Goal: Task Accomplishment & Management: Manage account settings

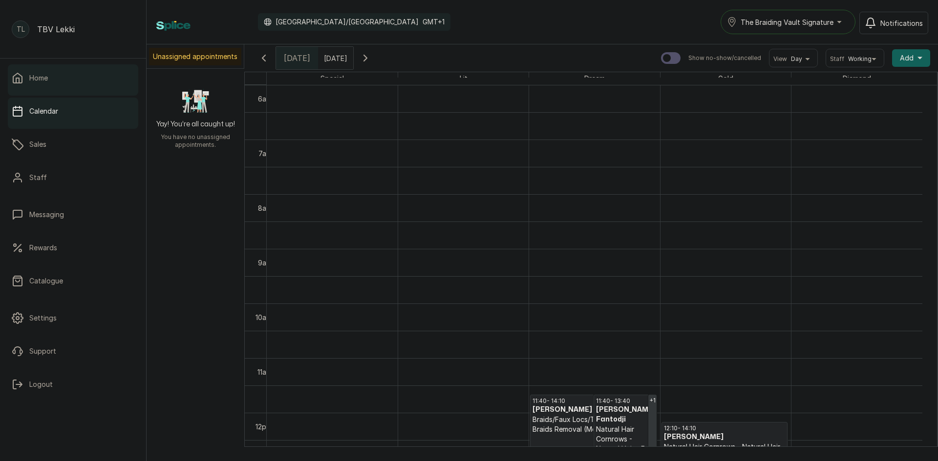
click at [53, 72] on link "Home" at bounding box center [73, 77] width 130 height 27
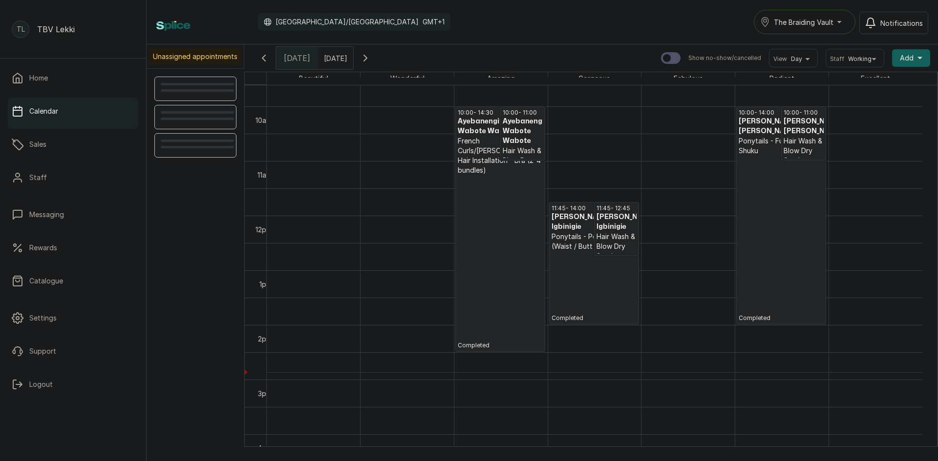
scroll to position [524, 0]
click at [574, 226] on h3 "[PERSON_NAME] Igbinigie" at bounding box center [593, 224] width 85 height 20
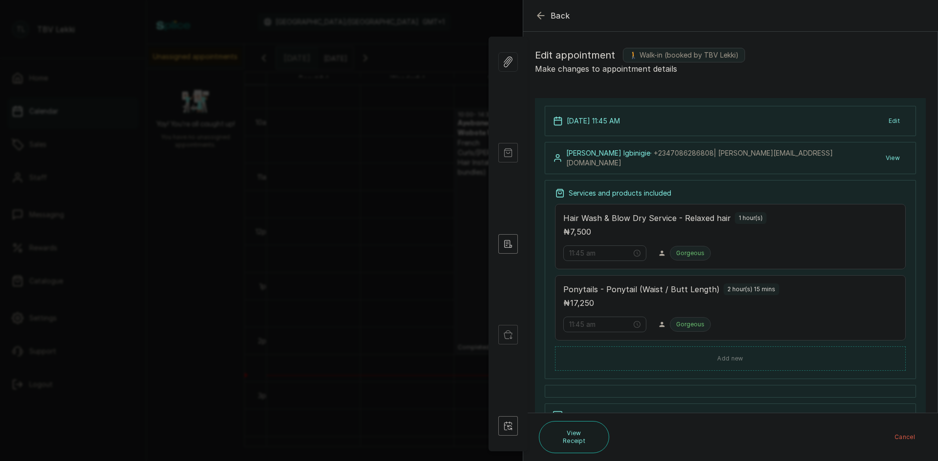
click at [537, 13] on icon "button" at bounding box center [541, 16] width 12 height 12
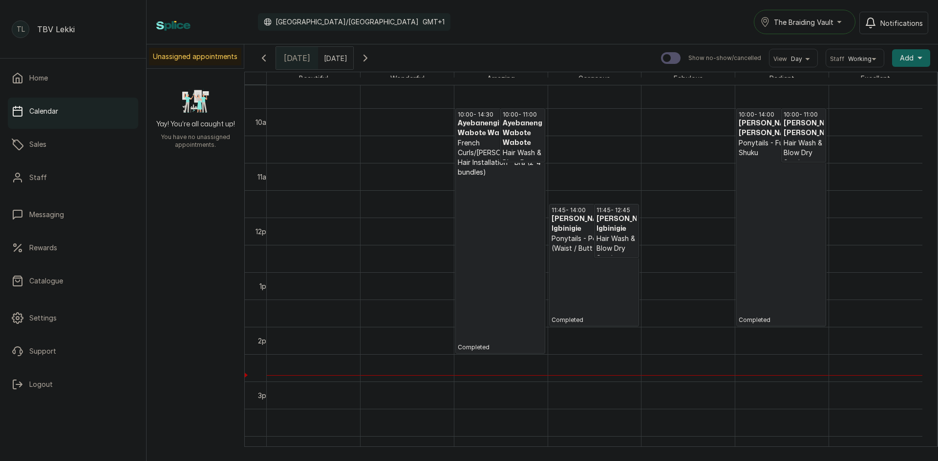
click at [594, 224] on div "11:45 - 12:45 [PERSON_NAME] Igbinigie Hair Wash & Blow Dry Service - Relaxed ha…" at bounding box center [616, 231] width 44 height 53
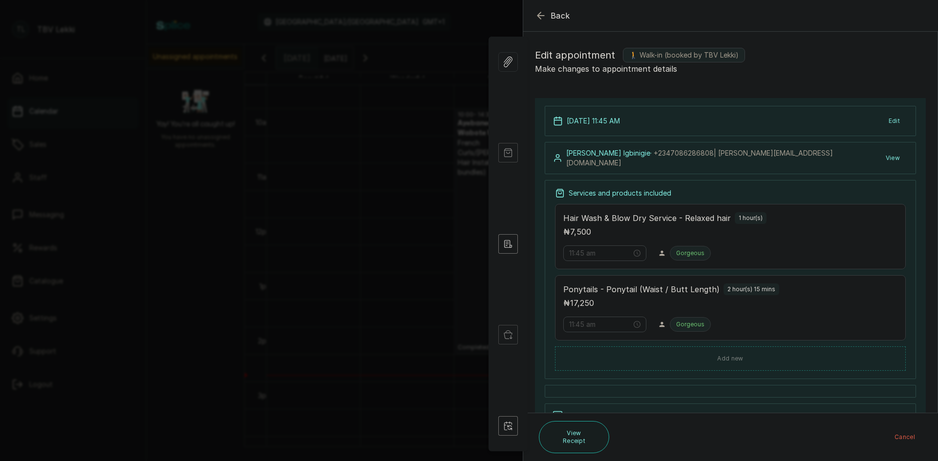
click at [888, 119] on button "Edit" at bounding box center [893, 121] width 27 height 18
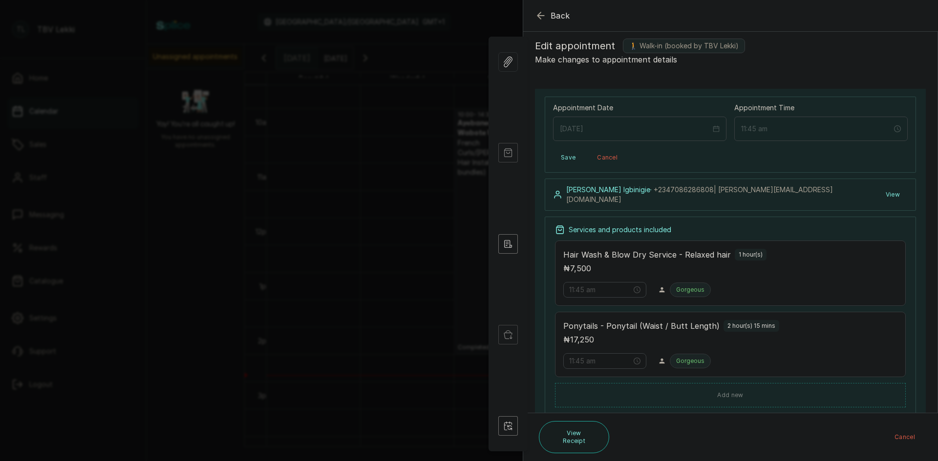
scroll to position [0, 0]
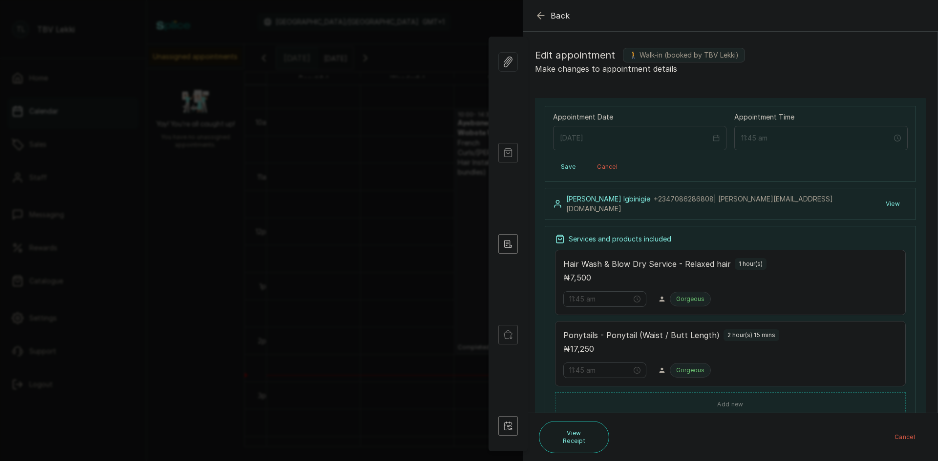
click at [888, 203] on button "View" at bounding box center [893, 204] width 30 height 18
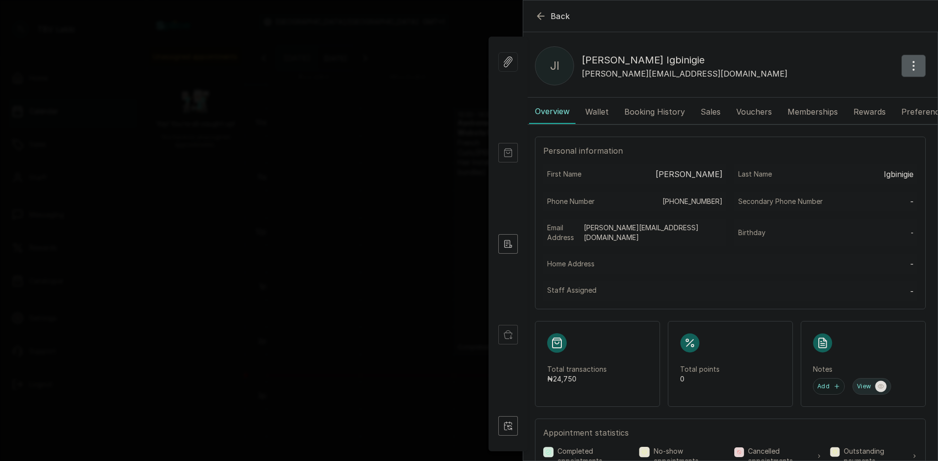
click at [854, 382] on button "View" at bounding box center [871, 386] width 39 height 17
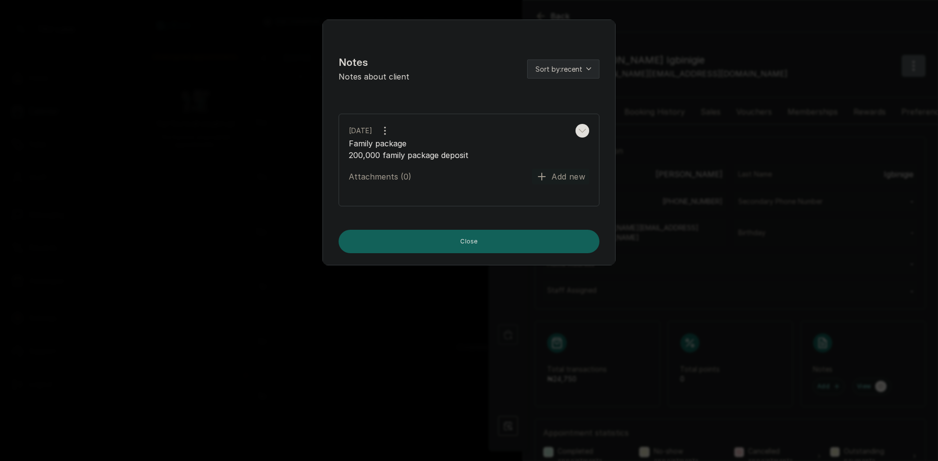
click at [745, 180] on div "Notes Notes about client Sort by: recent [DATE] Family package 200,000 family p…" at bounding box center [469, 230] width 938 height 461
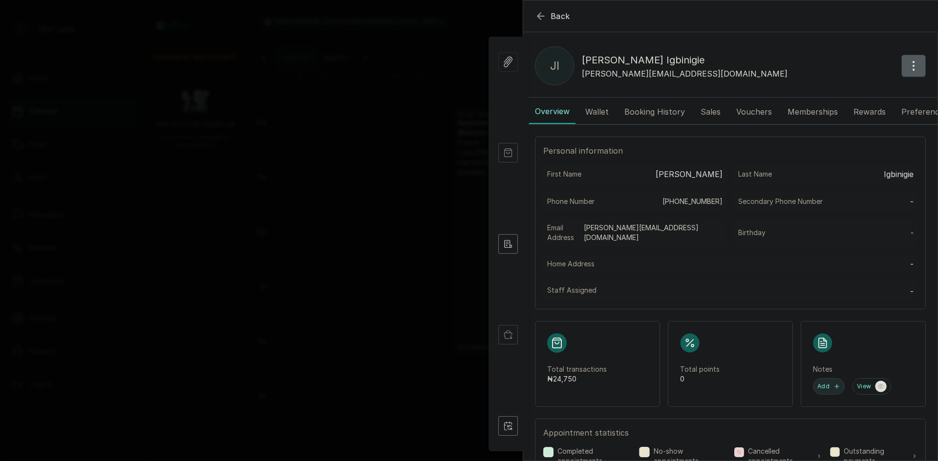
click at [819, 382] on button "Add" at bounding box center [829, 386] width 32 height 17
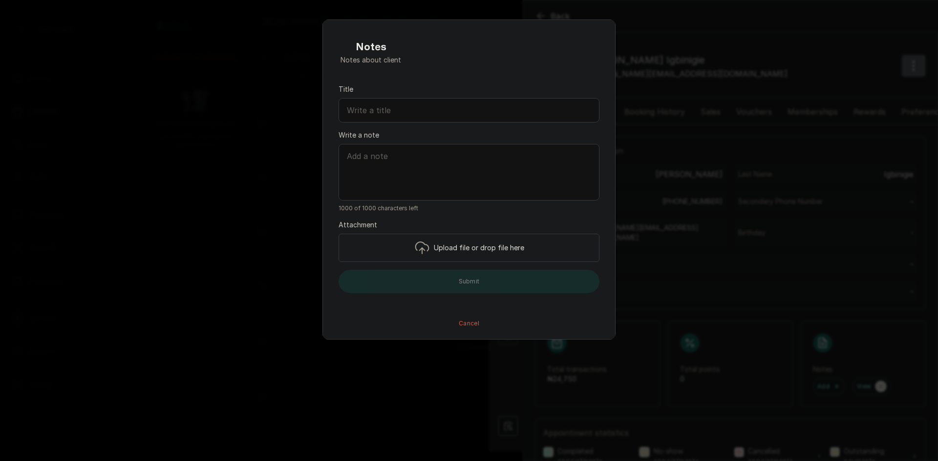
click at [683, 246] on div "Notes Notes about client Title Write a note 1000 of 1000 characters left Attach…" at bounding box center [469, 230] width 938 height 461
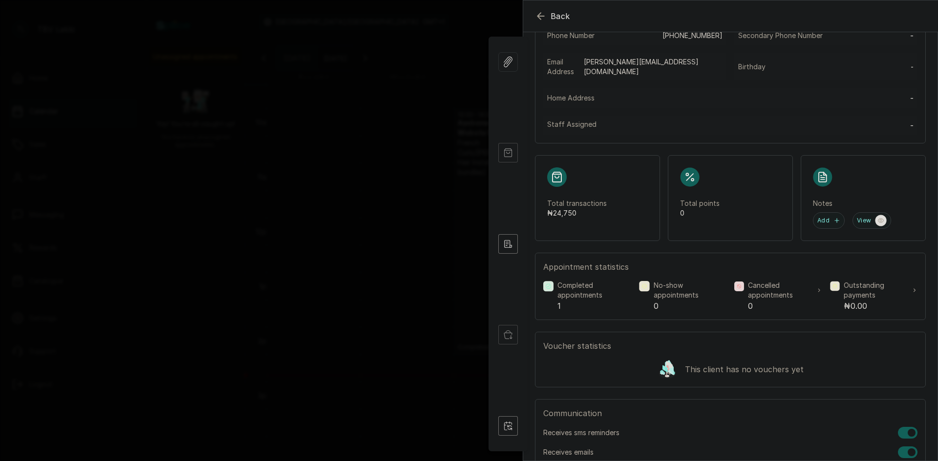
scroll to position [195, 0]
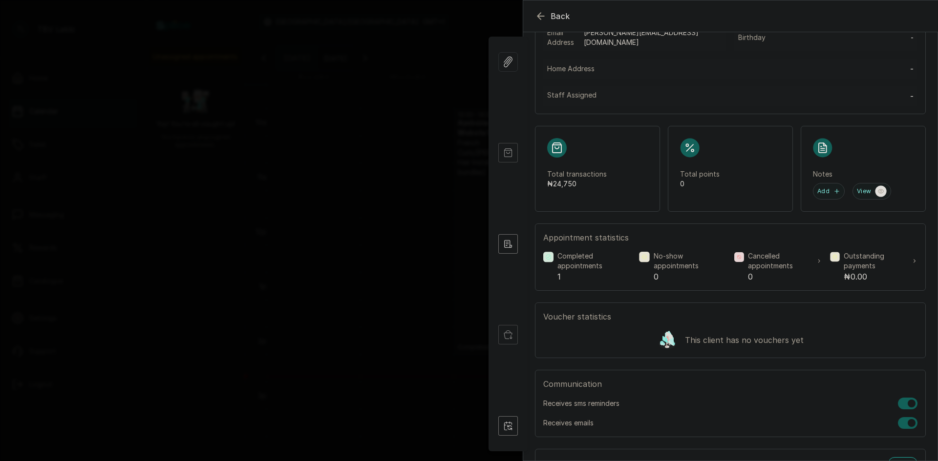
click at [750, 339] on p "This client has no vouchers yet" at bounding box center [744, 341] width 119 height 12
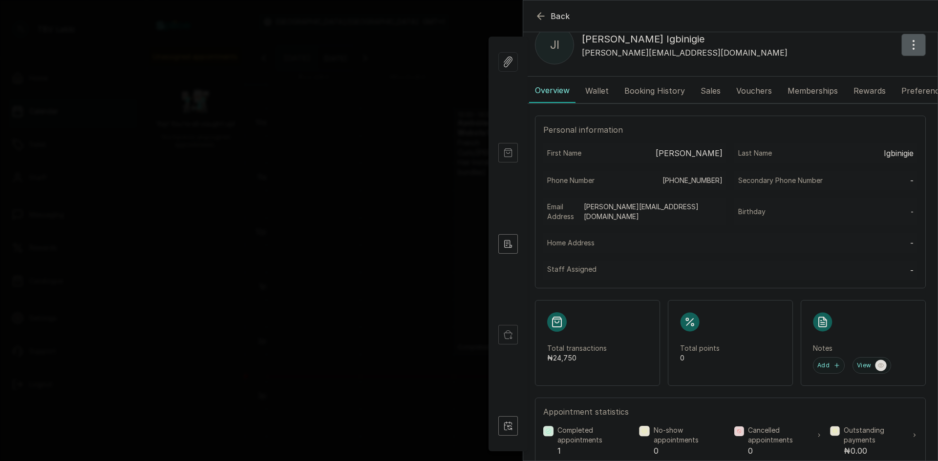
scroll to position [0, 0]
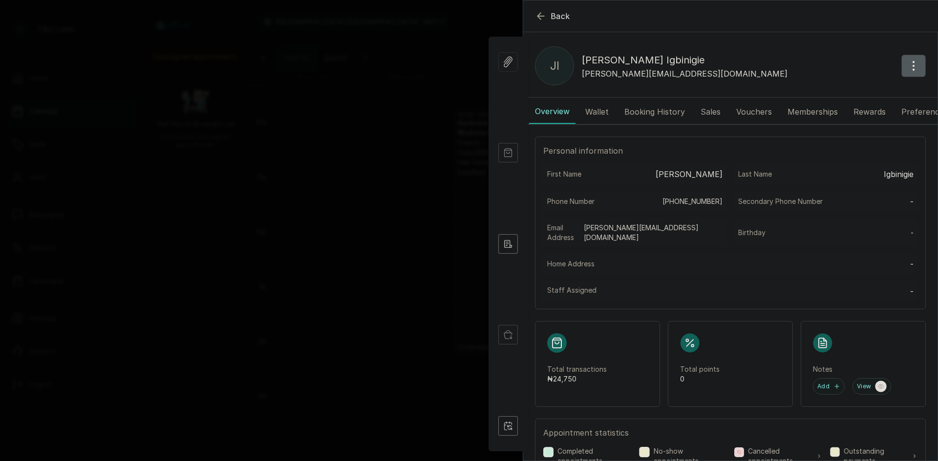
click at [607, 111] on button "Wallet" at bounding box center [596, 112] width 35 height 24
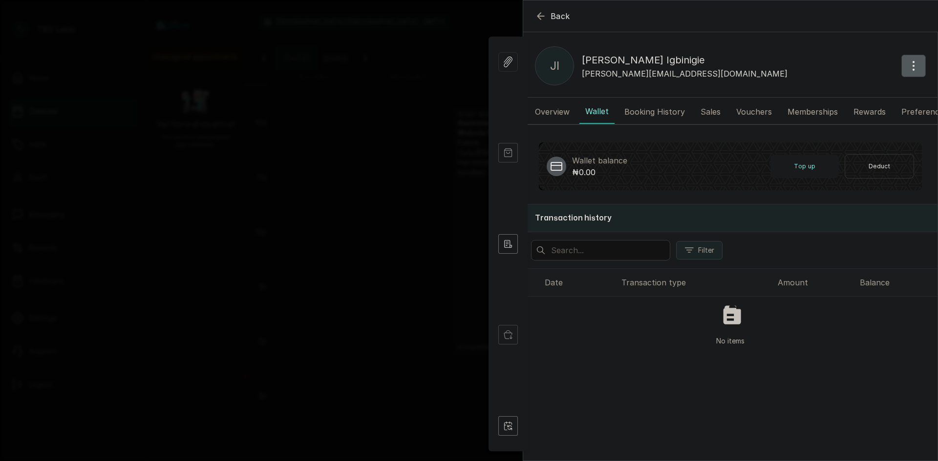
click at [589, 177] on p "₦0.00" at bounding box center [599, 173] width 55 height 12
click at [595, 177] on p "₦0.00" at bounding box center [599, 173] width 55 height 12
click at [564, 289] on div "Date" at bounding box center [578, 283] width 69 height 12
click at [559, 289] on div "Date" at bounding box center [578, 283] width 69 height 12
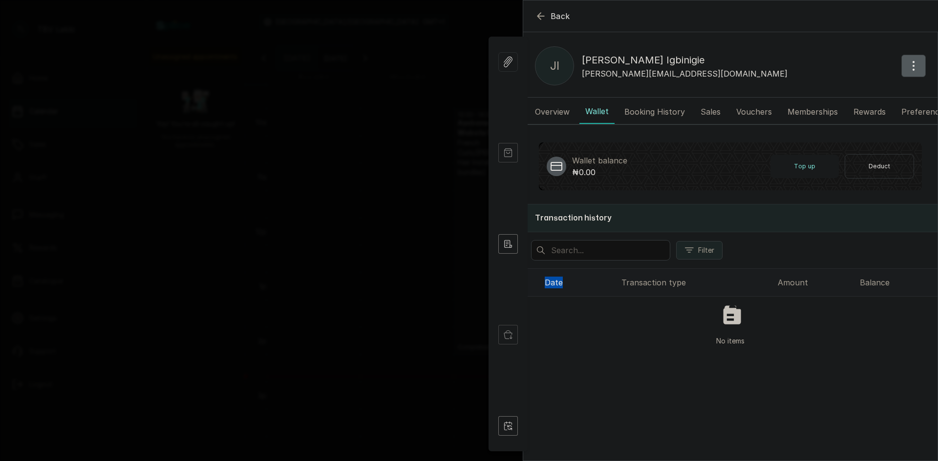
click at [559, 289] on div "Date" at bounding box center [578, 283] width 69 height 12
click at [630, 296] on th "Transaction type" at bounding box center [695, 283] width 156 height 28
click at [542, 13] on icon "button" at bounding box center [541, 16] width 12 height 12
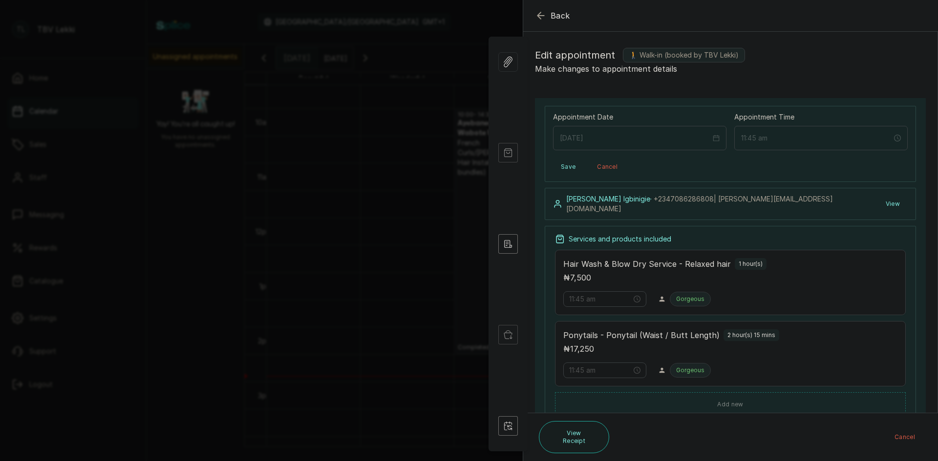
click at [543, 19] on icon "button" at bounding box center [541, 16] width 12 height 12
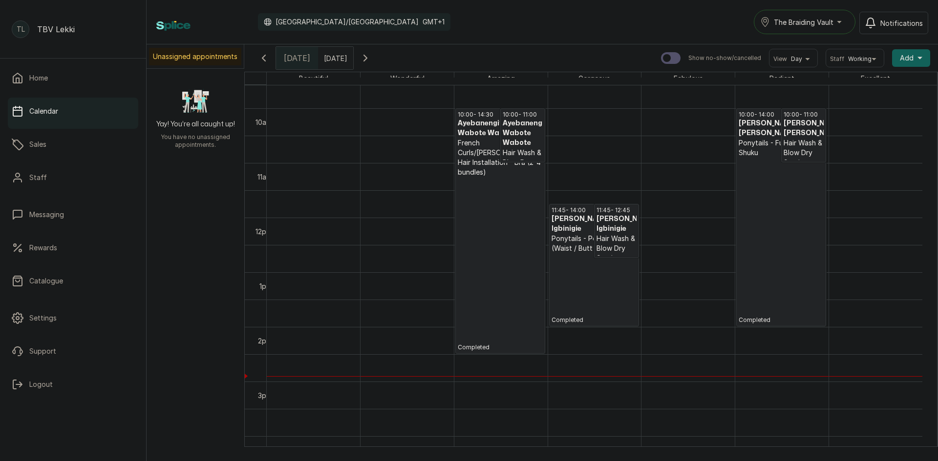
click at [900, 56] on span "Add" at bounding box center [907, 58] width 14 height 10
click at [850, 87] on span "Add Appointment" at bounding box center [875, 85] width 94 height 12
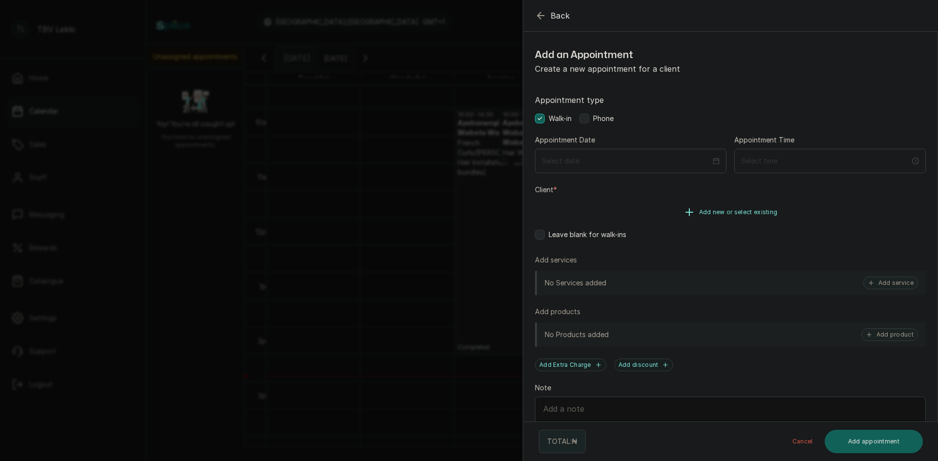
click at [723, 213] on span "Add new or select existing" at bounding box center [738, 213] width 79 height 8
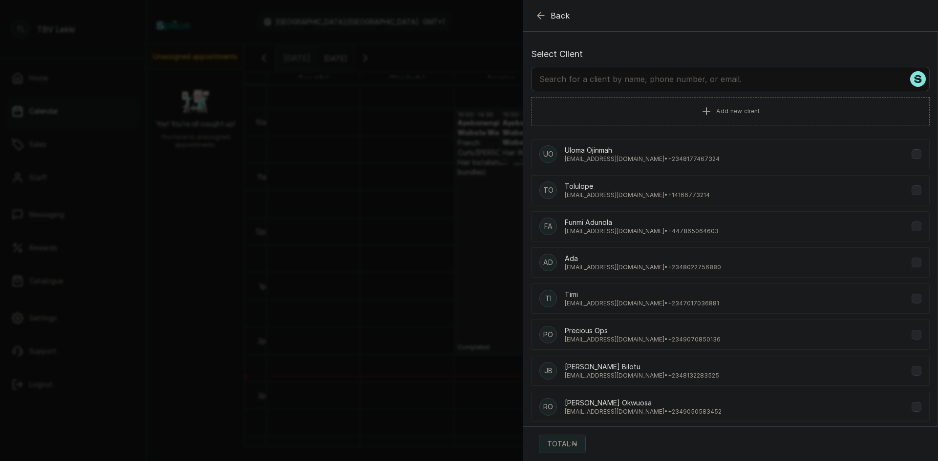
click at [593, 77] on input "text" at bounding box center [730, 79] width 398 height 24
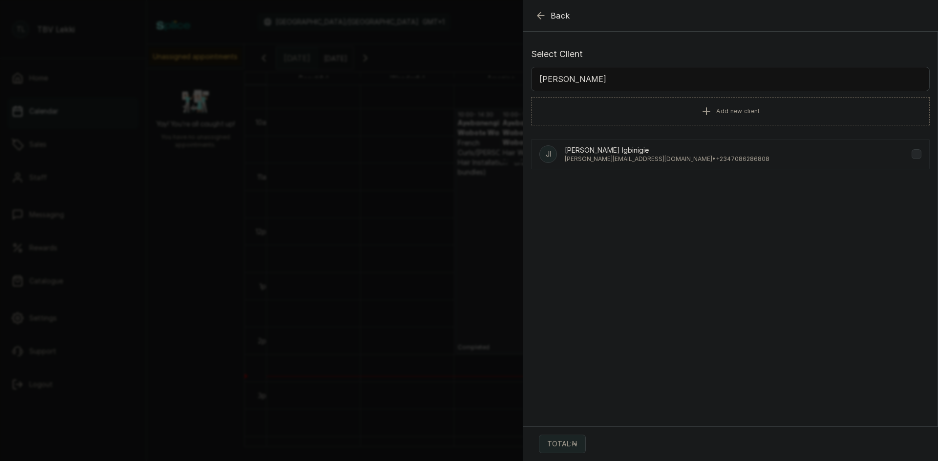
type input "[PERSON_NAME]"
click at [643, 149] on p "[PERSON_NAME] Igbinigie" at bounding box center [667, 151] width 205 height 10
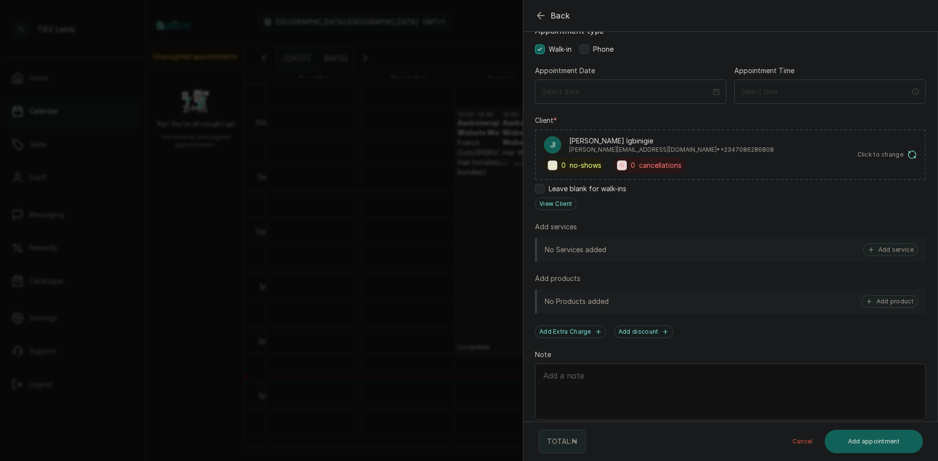
scroll to position [91, 0]
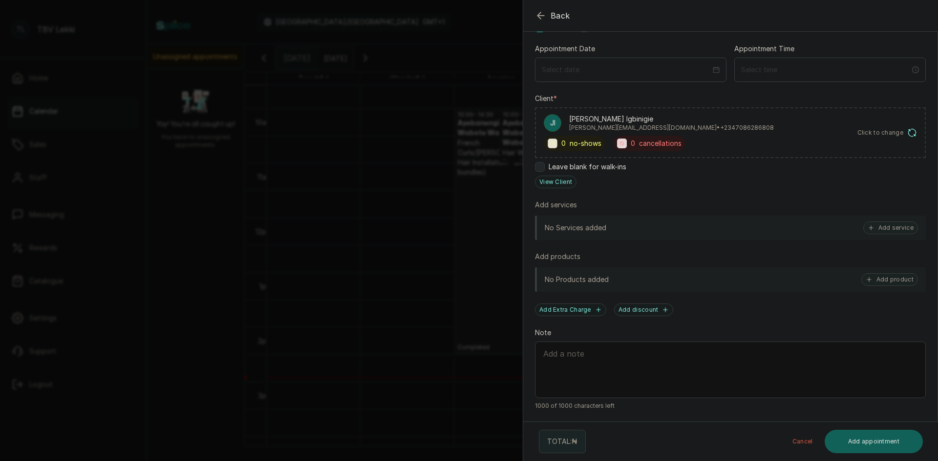
click at [598, 367] on textarea "Note" at bounding box center [730, 370] width 391 height 57
paste textarea "Down payment of 200,000 from [PERSON_NAME] .F for family plan subscription 31,6…"
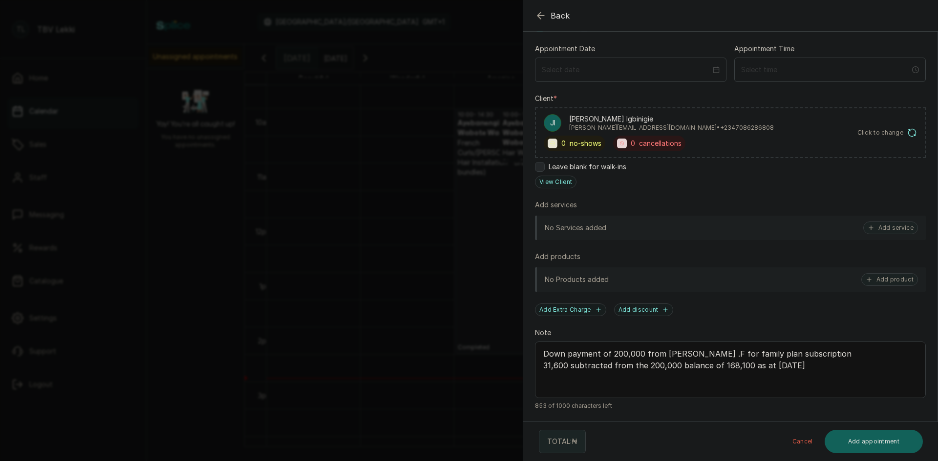
drag, startPoint x: 662, startPoint y: 354, endPoint x: 757, endPoint y: 350, distance: 94.8
click at [757, 350] on textarea "Down payment of 200,000 from [PERSON_NAME] .F for family plan subscription 31,6…" at bounding box center [730, 370] width 391 height 57
paste textarea "[PERSON_NAME]"
drag, startPoint x: 542, startPoint y: 367, endPoint x: 568, endPoint y: 365, distance: 26.0
click at [568, 365] on textarea "Down payment of 200,000 from [PERSON_NAME] IGBINIGIE for family plan subscripti…" at bounding box center [730, 370] width 391 height 57
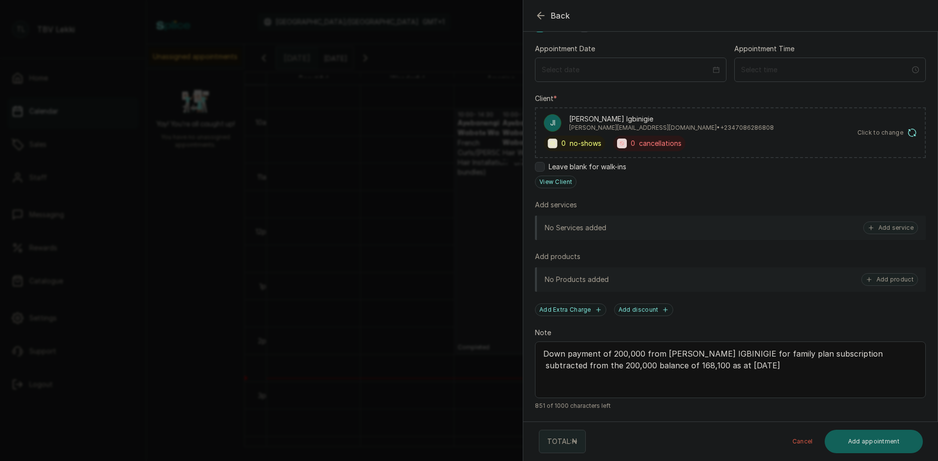
paste textarea "24,750"
click at [775, 366] on textarea "Down payment of 200,000 from [PERSON_NAME] IGBINIGIE for family plan subscripti…" at bounding box center [730, 370] width 391 height 57
click at [793, 366] on textarea "Down payment of 200,000 from [PERSON_NAME] IGBINIGIE for family plan subscripti…" at bounding box center [730, 370] width 391 height 57
drag, startPoint x: 721, startPoint y: 365, endPoint x: 749, endPoint y: 363, distance: 27.9
click at [749, 363] on textarea "Down payment of 200,000 from [PERSON_NAME] IGBINIGIE for family plan subscripti…" at bounding box center [730, 370] width 391 height 57
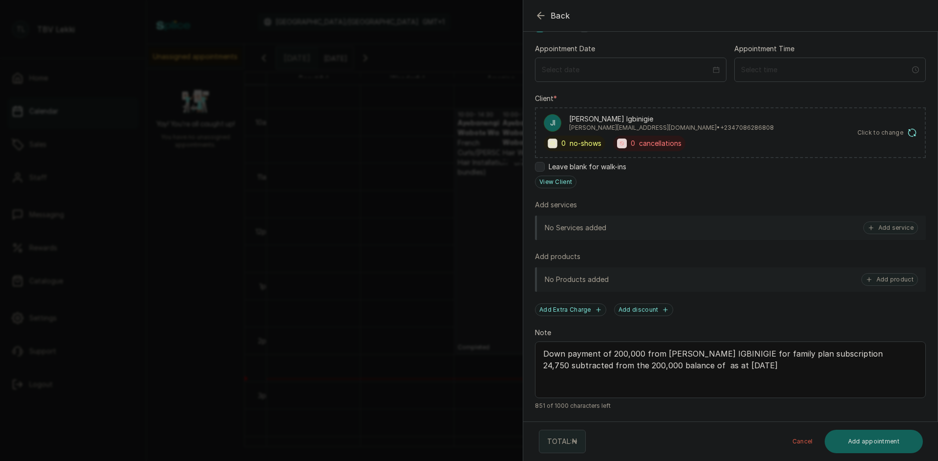
paste textarea "175,250"
drag, startPoint x: 772, startPoint y: 365, endPoint x: 813, endPoint y: 364, distance: 41.5
click at [813, 364] on textarea "Down payment of 200,000 from [PERSON_NAME] IGBINIGIE for family plan subscripti…" at bounding box center [730, 370] width 391 height 57
click at [644, 353] on textarea "Down payment of 200,000 from [PERSON_NAME] IGBINIGIE for family plan subscripti…" at bounding box center [730, 370] width 391 height 57
paste textarea "[DATE]"
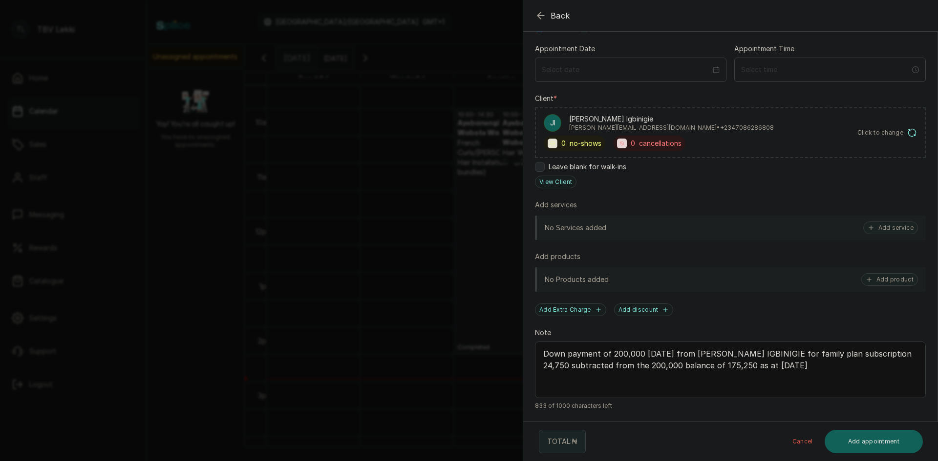
click at [543, 377] on textarea "Down payment of 200,000 [DATE] from [PERSON_NAME] IGBINIGIE for family plan sub…" at bounding box center [730, 370] width 391 height 57
drag, startPoint x: 539, startPoint y: 354, endPoint x: 815, endPoint y: 379, distance: 277.1
click at [815, 379] on textarea "Down payment of 200,000 [DATE] from [PERSON_NAME] IGBINIGIE for family plan sub…" at bounding box center [730, 370] width 391 height 57
type textarea "Down payment of 200,000 [DATE] from [PERSON_NAME] IGBINIGIE for family plan sub…"
click at [540, 15] on icon "button" at bounding box center [541, 16] width 12 height 12
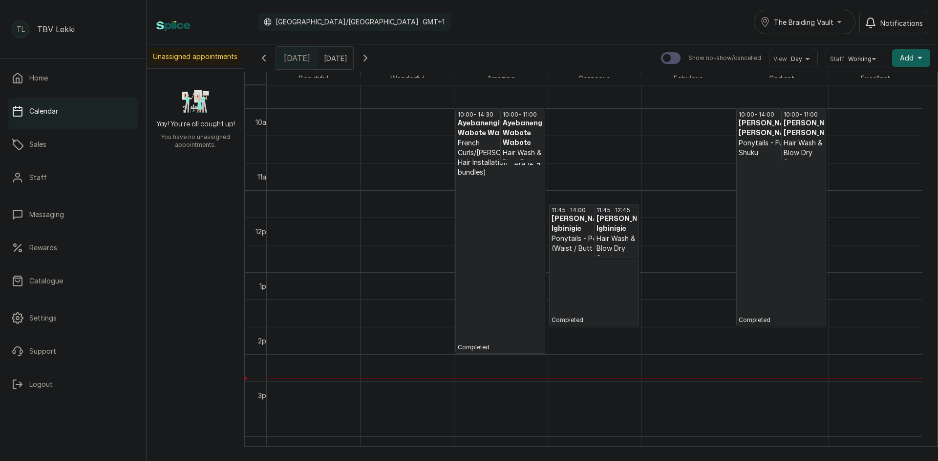
click at [592, 242] on p "Ponytails - Ponytail (Waist / Butt Length)" at bounding box center [593, 244] width 85 height 20
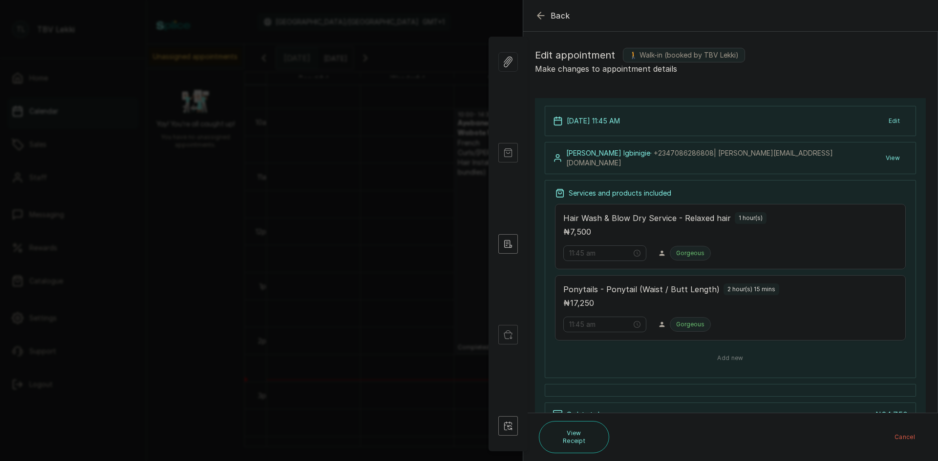
scroll to position [49, 0]
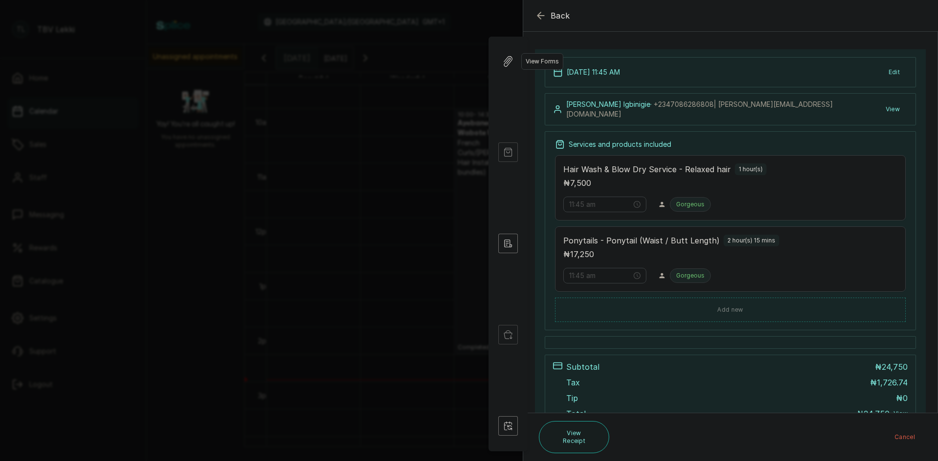
click at [503, 62] on icon "button" at bounding box center [508, 61] width 11 height 11
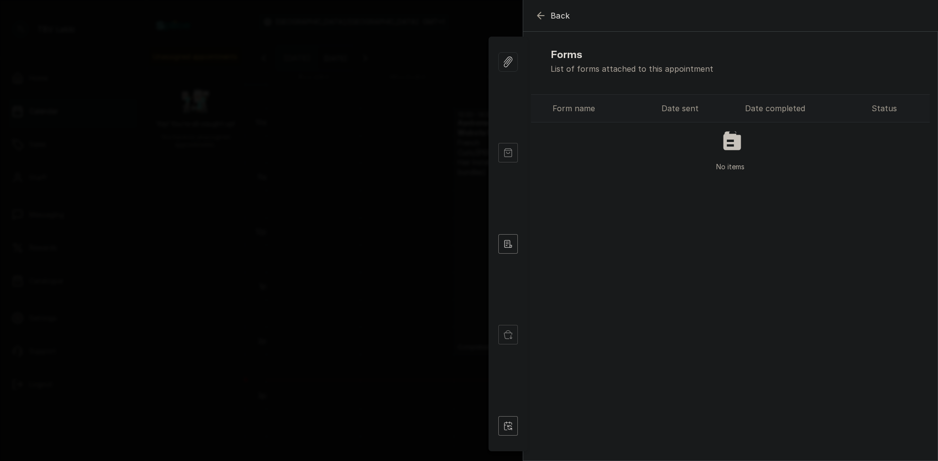
click at [592, 113] on div "Form name" at bounding box center [602, 109] width 101 height 12
click at [508, 249] on icon "button" at bounding box center [508, 244] width 20 height 20
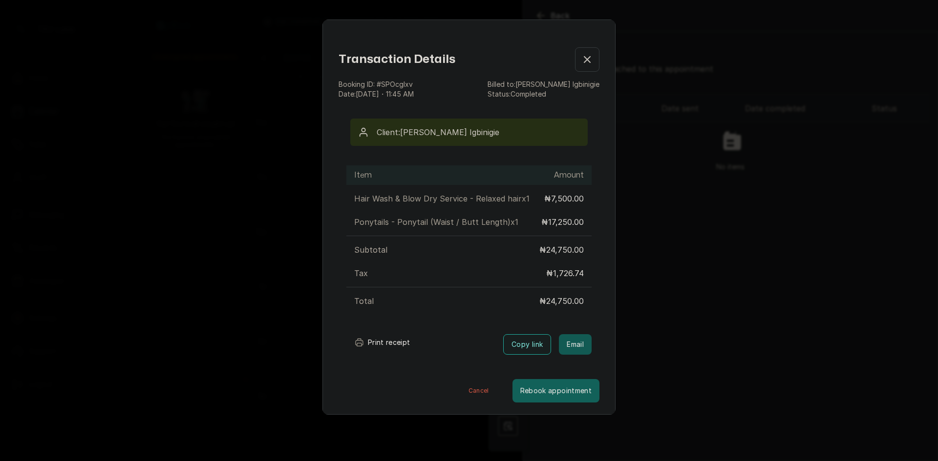
click at [559, 347] on button "Email" at bounding box center [575, 345] width 33 height 21
click at [520, 349] on button "Copy link" at bounding box center [527, 345] width 48 height 21
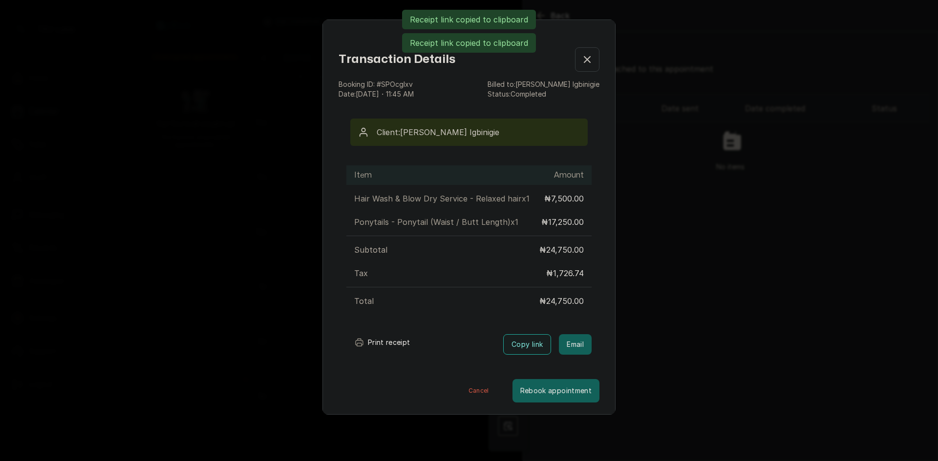
click at [650, 317] on div "Transaction Details Booking ID: # SPOcgIxv Date: [DATE] ・ 11:45 AM Billed to: […" at bounding box center [469, 230] width 938 height 461
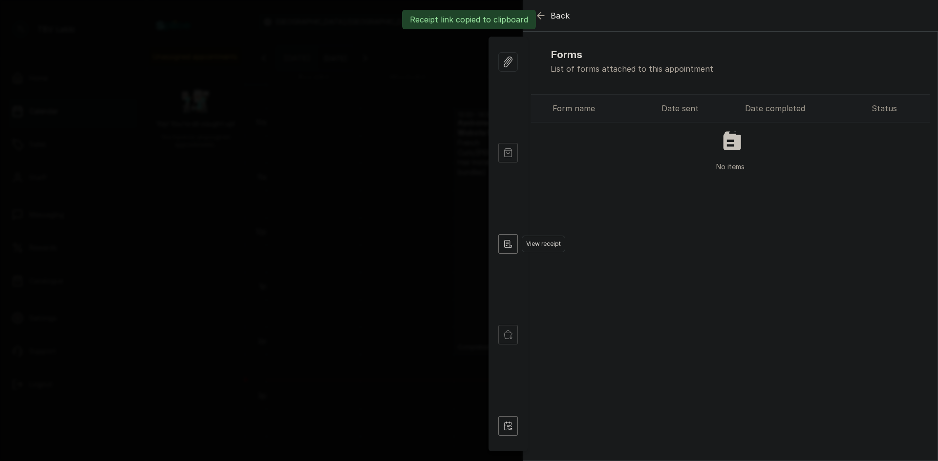
click at [517, 247] on icon "button" at bounding box center [508, 244] width 20 height 20
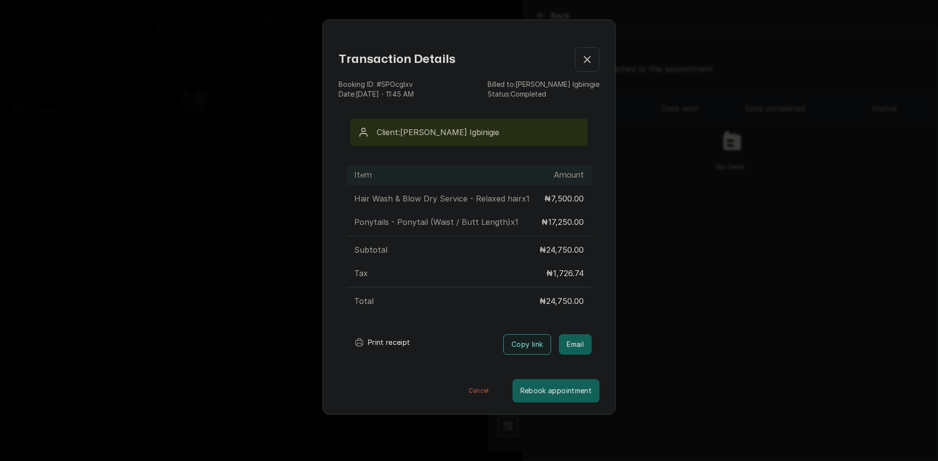
click at [662, 139] on div "Transaction Details Booking ID: # SPOcgIxv Date: [DATE] ・ 11:45 AM Billed to: […" at bounding box center [469, 230] width 938 height 461
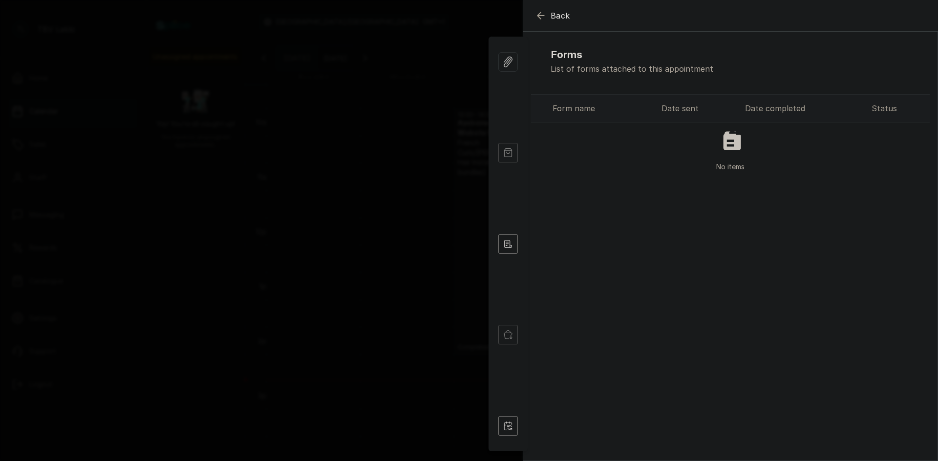
click at [541, 11] on icon "button" at bounding box center [541, 16] width 12 height 12
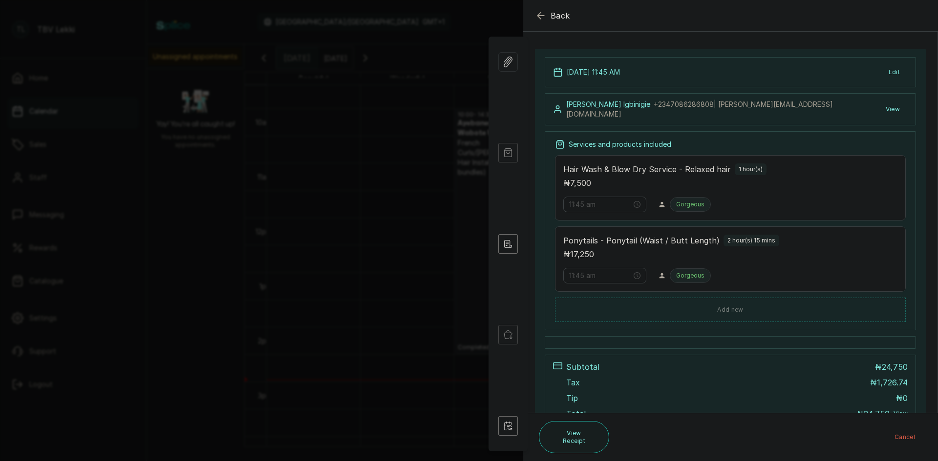
click at [885, 105] on button "View" at bounding box center [893, 110] width 30 height 18
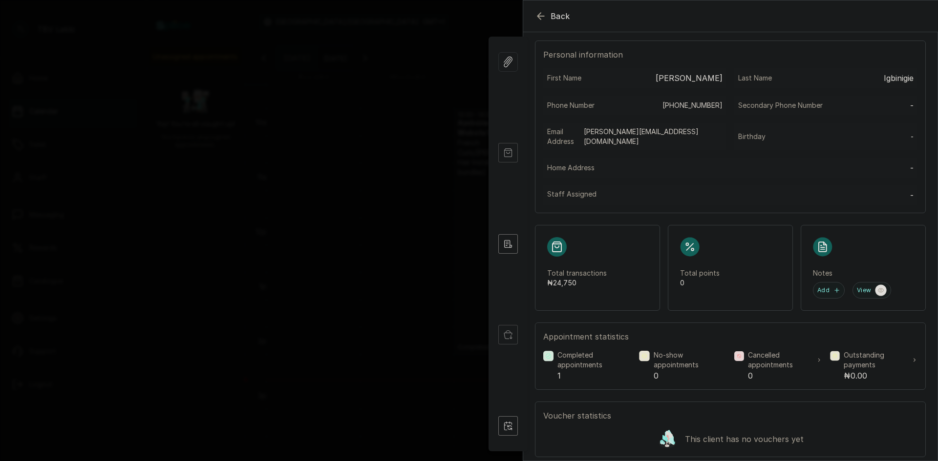
scroll to position [147, 0]
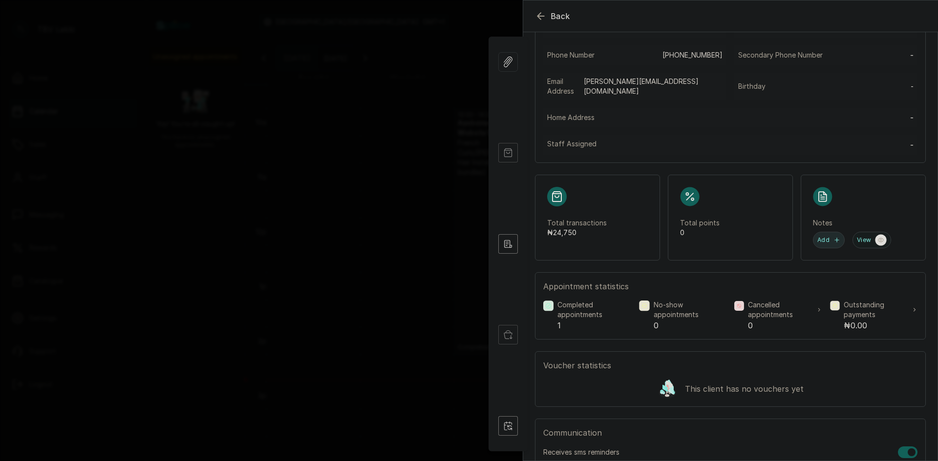
click at [823, 237] on button "Add" at bounding box center [829, 240] width 32 height 17
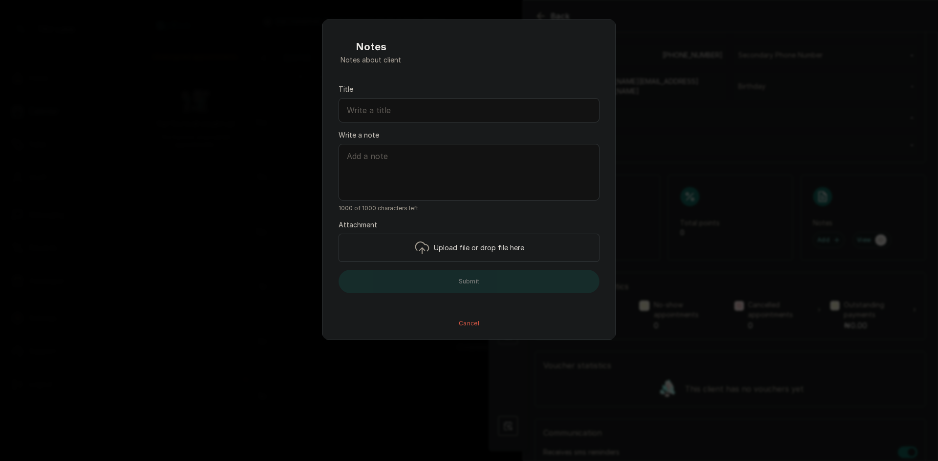
click at [420, 167] on textarea "Write a note" at bounding box center [468, 172] width 261 height 57
paste textarea "[URL][DOMAIN_NAME]"
type textarea "h"
click at [670, 156] on div "Notes Notes about client Title Write a note 1000 of 1000 characters left Attach…" at bounding box center [469, 230] width 938 height 461
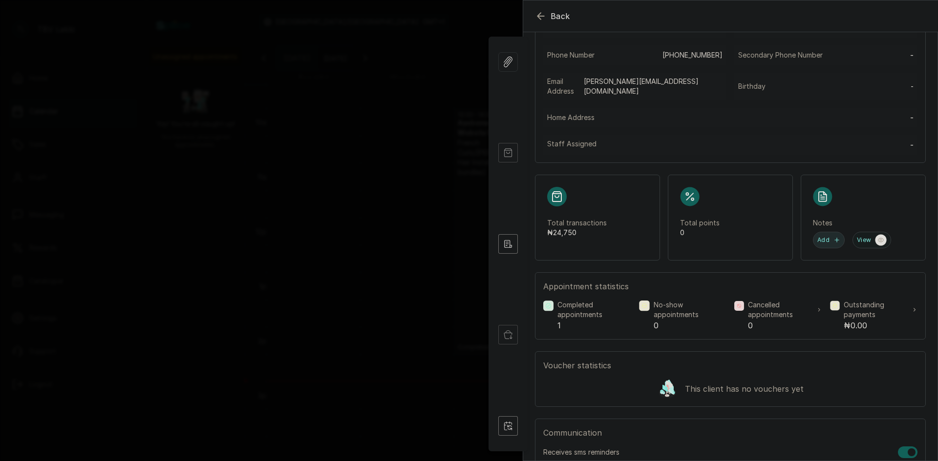
click at [821, 243] on button "Add" at bounding box center [829, 240] width 32 height 17
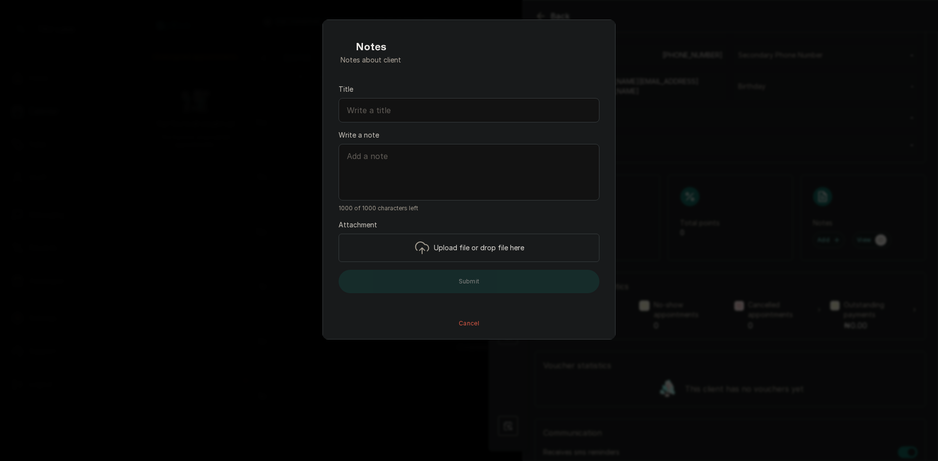
click at [376, 175] on textarea "Write a note" at bounding box center [468, 172] width 261 height 57
paste textarea "Down payment of 200,000 from [PERSON_NAME] .F for family plan subscription 31,6…"
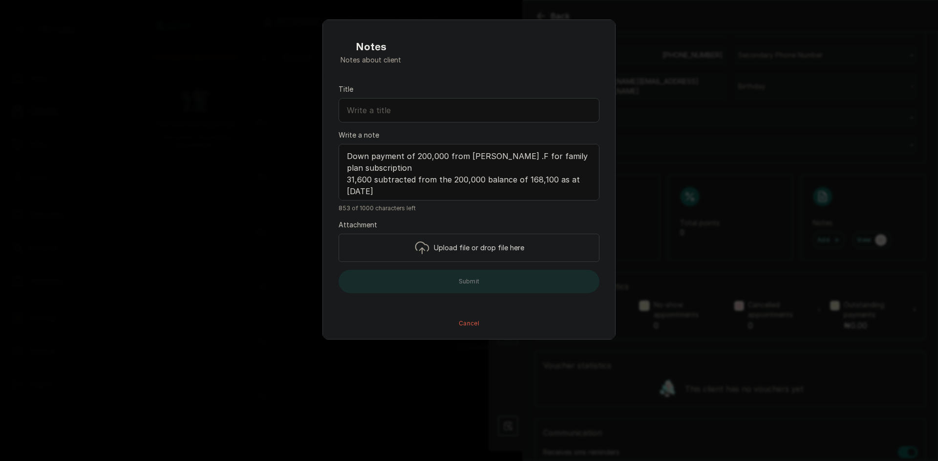
drag, startPoint x: 345, startPoint y: 179, endPoint x: 370, endPoint y: 179, distance: 24.4
click at [370, 179] on textarea "Down payment of 200,000 from [PERSON_NAME] .F for family plan subscription 31,6…" at bounding box center [468, 172] width 261 height 57
click at [352, 190] on textarea "Down payment of 200,000 from [PERSON_NAME] .F for family plan subscription 24,7…" at bounding box center [468, 172] width 261 height 57
click at [368, 191] on textarea "Down payment of 200,000 from [PERSON_NAME] .F for family plan subscription 24,7…" at bounding box center [468, 172] width 261 height 57
type textarea "Down payment of 200,000 from [PERSON_NAME] .F for family plan subscription 24,7…"
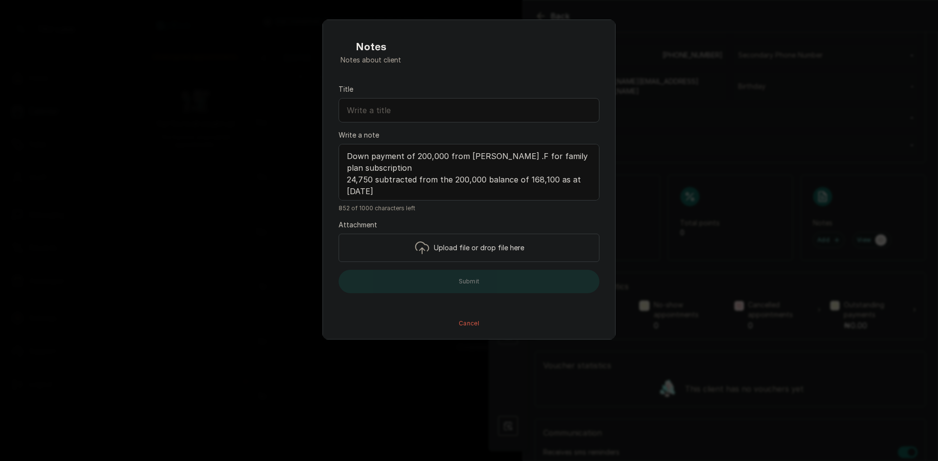
click at [708, 278] on div "Notes Notes about client Title Write a note Down payment of 200,000 from [PERSO…" at bounding box center [469, 230] width 938 height 461
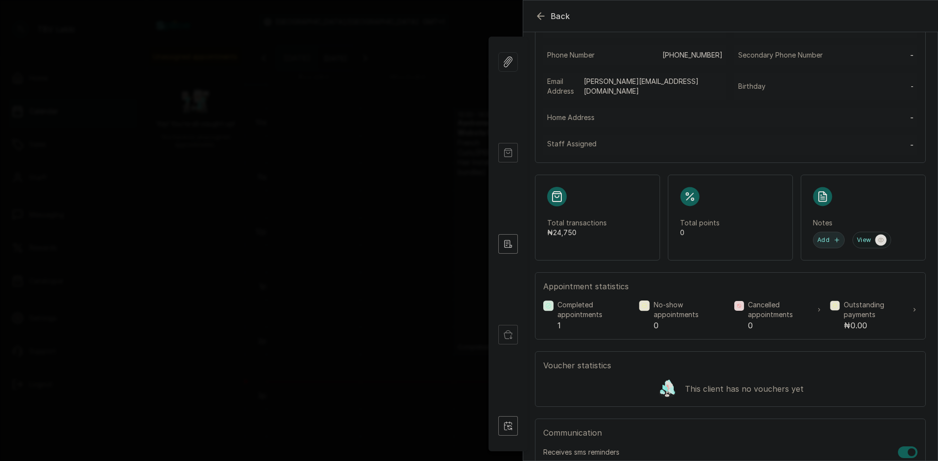
click at [819, 244] on button "Add" at bounding box center [829, 240] width 32 height 17
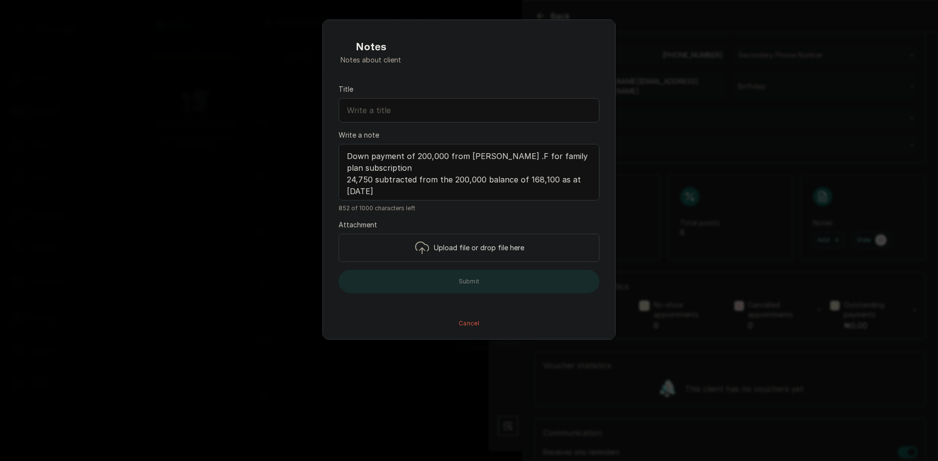
drag, startPoint x: 523, startPoint y: 179, endPoint x: 552, endPoint y: 182, distance: 29.0
click at [552, 182] on textarea "Down payment of 200,000 from [PERSON_NAME] .F for family plan subscription 24,7…" at bounding box center [468, 172] width 261 height 57
paste textarea "175,250"
drag, startPoint x: 468, startPoint y: 155, endPoint x: 559, endPoint y: 158, distance: 90.9
click at [559, 158] on textarea "Down payment of 200,000 from [PERSON_NAME] .F for family plan subscription 24,7…" at bounding box center [468, 172] width 261 height 57
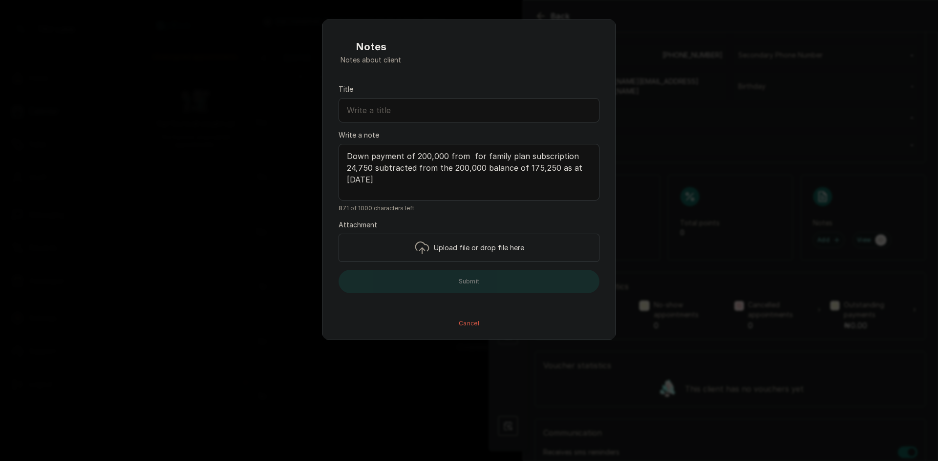
paste textarea "[PERSON_NAME]"
click at [466, 159] on textarea "Down payment of 200,000 from [PERSON_NAME] IGBINIGIE for family plan subscripti…" at bounding box center [468, 172] width 261 height 57
click at [467, 155] on textarea "Down payment of 200,000 from [PERSON_NAME] IGBINIGIE for family plan subscripti…" at bounding box center [468, 172] width 261 height 57
drag, startPoint x: 344, startPoint y: 189, endPoint x: 387, endPoint y: 191, distance: 42.5
click at [387, 191] on textarea "Down payment of 200,000 from [PERSON_NAME] IGBINIGIE for family plan subscripti…" at bounding box center [468, 172] width 261 height 57
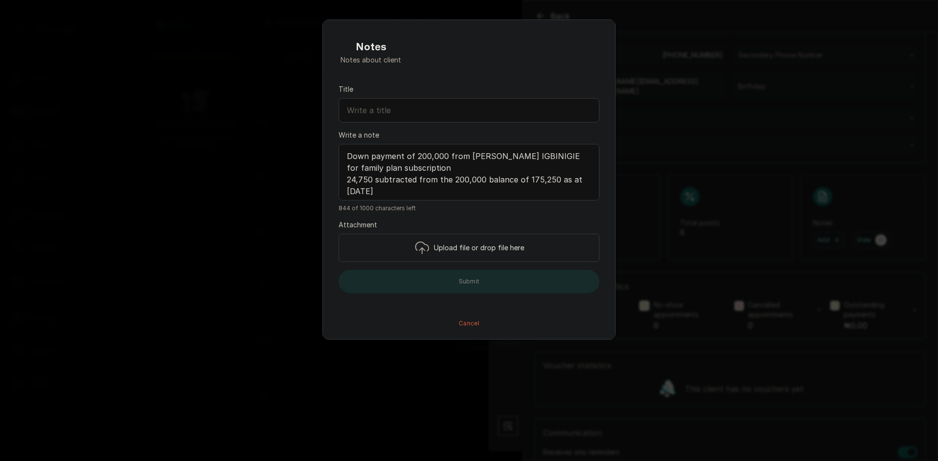
click at [403, 193] on textarea "Down payment of 200,000 from [PERSON_NAME] IGBINIGIE for family plan subscripti…" at bounding box center [468, 172] width 261 height 57
drag, startPoint x: 344, startPoint y: 189, endPoint x: 398, endPoint y: 192, distance: 53.3
click at [398, 192] on textarea "Down payment of 200,000 from [PERSON_NAME] IGBINIGIE for family plan subscripti…" at bounding box center [468, 172] width 261 height 57
click at [457, 188] on textarea "Down payment of 200,000 from [PERSON_NAME] IGBINIGIE for family plan subscripti…" at bounding box center [468, 172] width 261 height 57
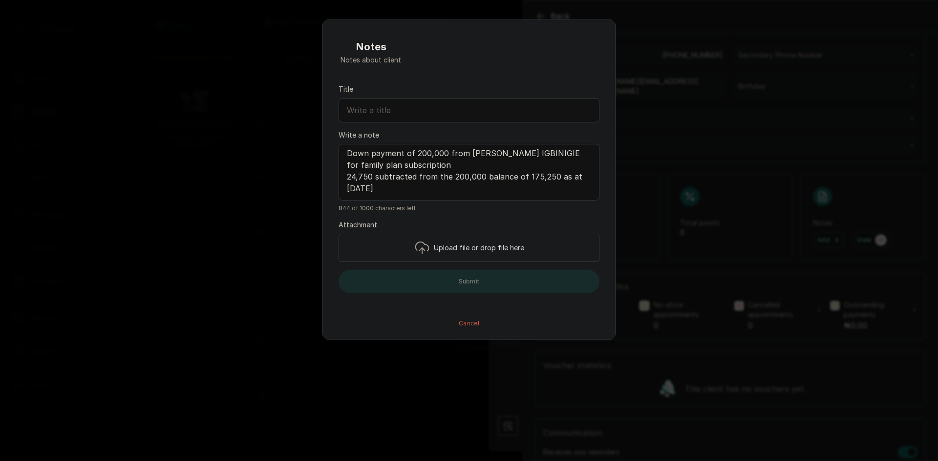
click at [446, 151] on textarea "Down payment of 200,000 from [PERSON_NAME] IGBINIGIE for family plan subscripti…" at bounding box center [468, 172] width 261 height 57
paste textarea "[DATE]"
drag, startPoint x: 347, startPoint y: 153, endPoint x: 473, endPoint y: 192, distance: 131.6
click at [473, 192] on textarea "Down payment of 200,000 on [DATE] from [PERSON_NAME] IGBINIGIE for family plan …" at bounding box center [468, 172] width 261 height 57
type textarea "Down payment of 200,000 on [DATE] from [PERSON_NAME] IGBINIGIE for family plan …"
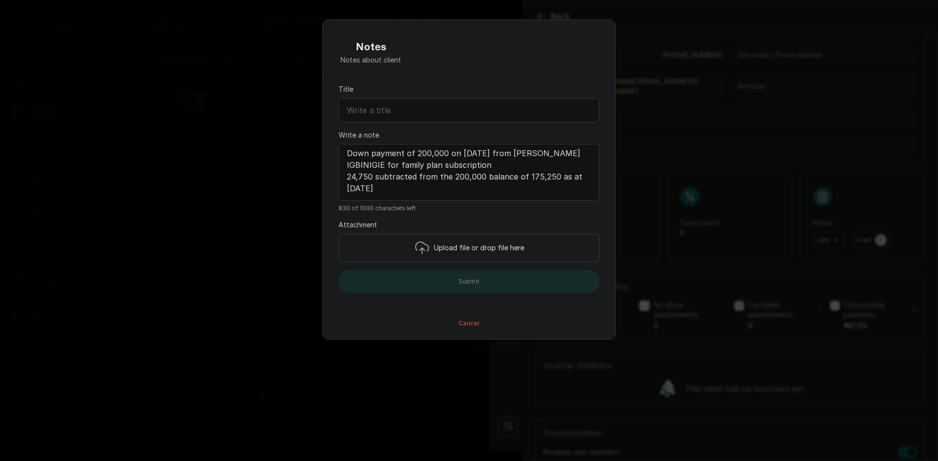
click at [701, 256] on div "Notes Notes about client Title Write a note Down payment of 200,000 on [DATE] f…" at bounding box center [469, 230] width 938 height 461
click at [703, 242] on div "Notes Notes about client Title Write a note Down payment of 200,000 on [DATE] f…" at bounding box center [469, 230] width 938 height 461
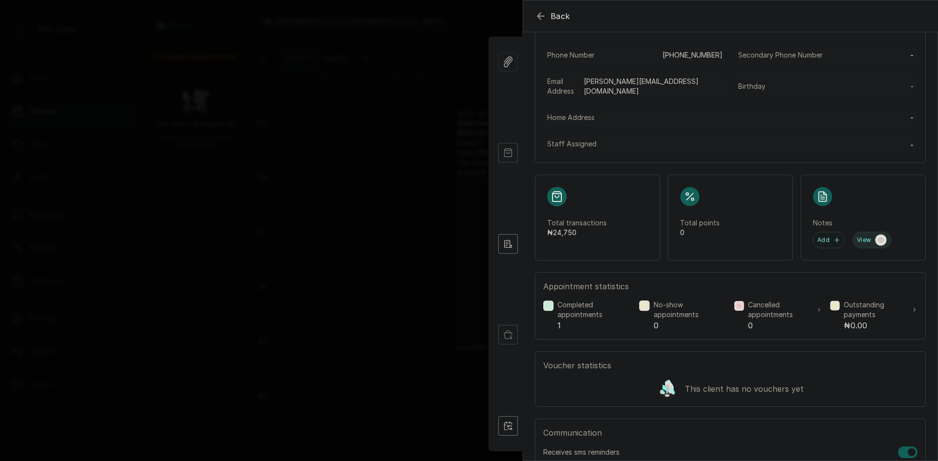
click at [857, 235] on button "View" at bounding box center [871, 240] width 39 height 17
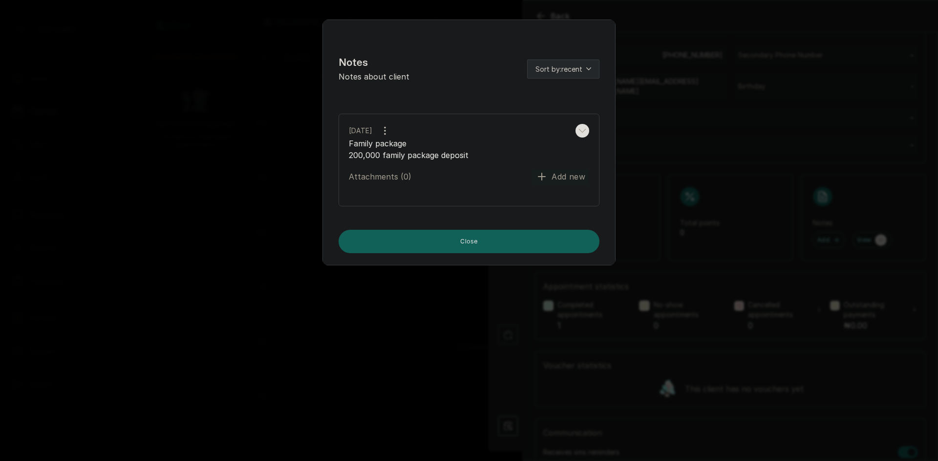
click at [480, 160] on p "200,000 family package deposit" at bounding box center [469, 155] width 240 height 12
click at [537, 178] on input "file" at bounding box center [560, 179] width 57 height 20
click at [577, 131] on rect "button" at bounding box center [582, 131] width 14 height 14
click at [579, 131] on icon "button" at bounding box center [582, 131] width 7 height 4
click at [577, 131] on rect "button" at bounding box center [582, 131] width 14 height 14
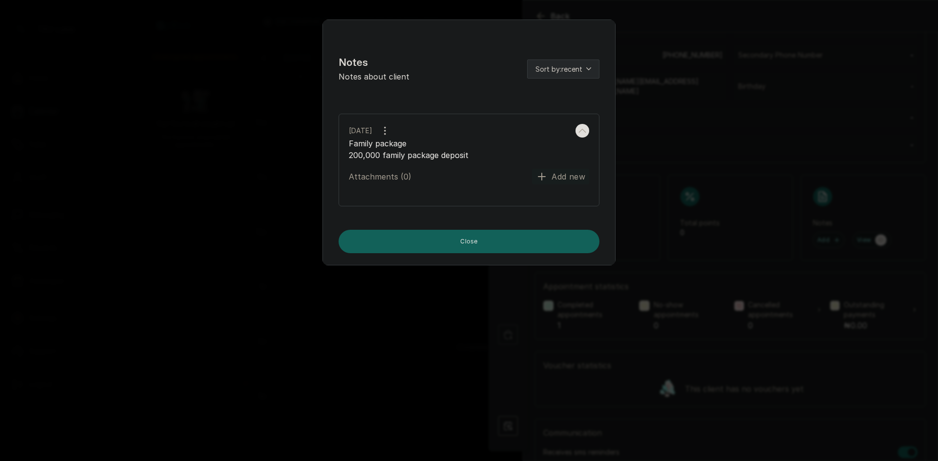
click at [385, 128] on icon "button" at bounding box center [384, 130] width 1 height 7
click at [439, 152] on span "Edit" at bounding box center [432, 150] width 14 height 12
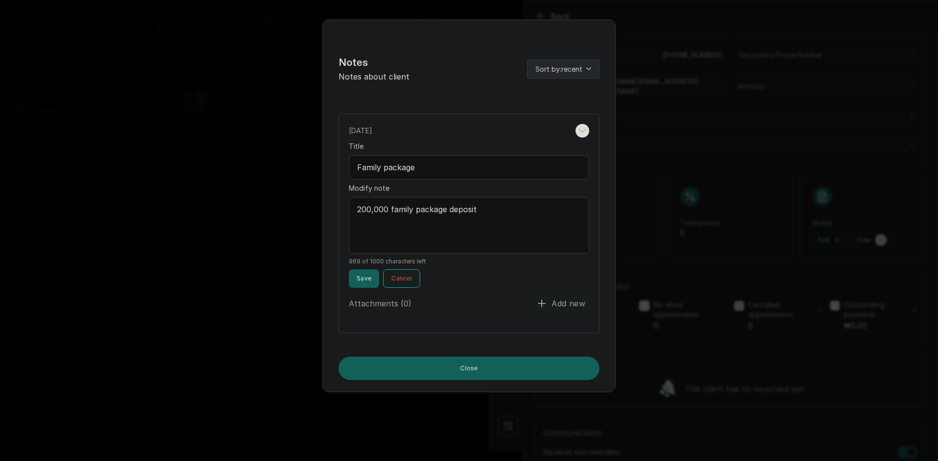
click at [485, 213] on textarea "200,000 family package deposit" at bounding box center [469, 225] width 240 height 57
paste textarea "Down payment of 200,000 on [DATE] from [PERSON_NAME] IGBINIGIE for family plan …"
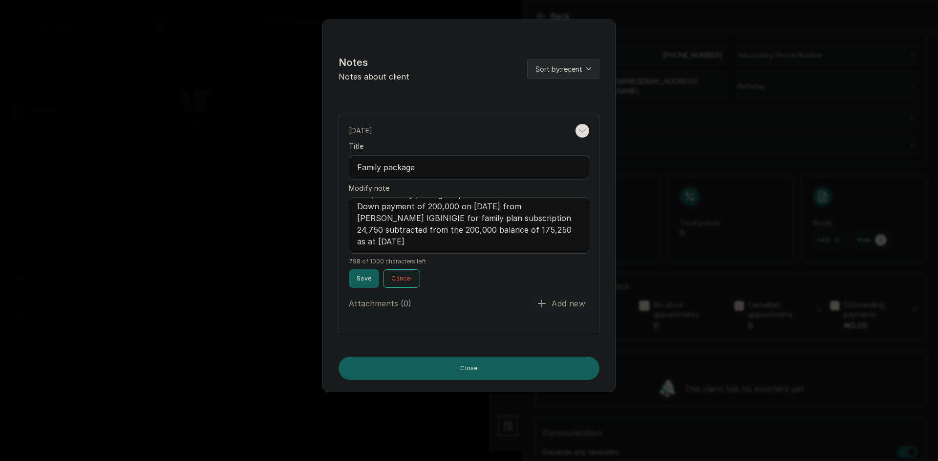
scroll to position [0, 0]
drag, startPoint x: 480, startPoint y: 210, endPoint x: 353, endPoint y: 210, distance: 126.5
click at [353, 210] on textarea "200,000 family package deposit Down payment of 200,000 on [DATE] from [PERSON_N…" at bounding box center [469, 225] width 240 height 57
click at [358, 216] on textarea "Down payment of 200,000 on [DATE] from [PERSON_NAME] IGBINIGIE for family plan …" at bounding box center [469, 225] width 240 height 57
click at [356, 221] on textarea "Down payment of 200,000 on [DATE] from [PERSON_NAME] IGBINIGIE for family plan …" at bounding box center [469, 225] width 240 height 57
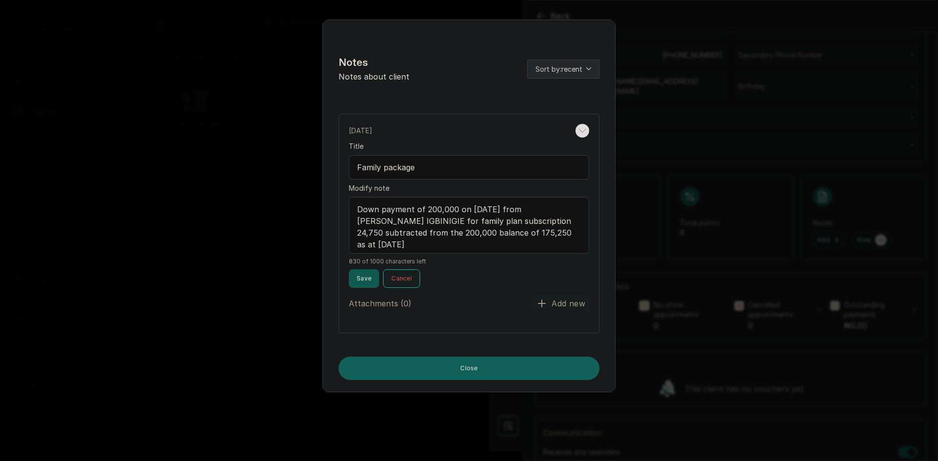
type textarea "Down payment of 200,000 on [DATE] from [PERSON_NAME] IGBINIGIE for family plan …"
click at [370, 277] on button "Save" at bounding box center [364, 279] width 30 height 19
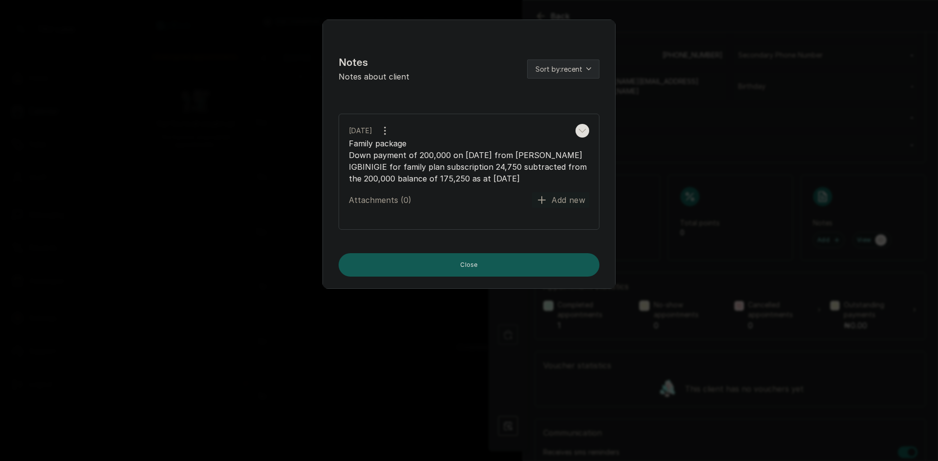
click at [546, 277] on button "Close" at bounding box center [468, 264] width 261 height 23
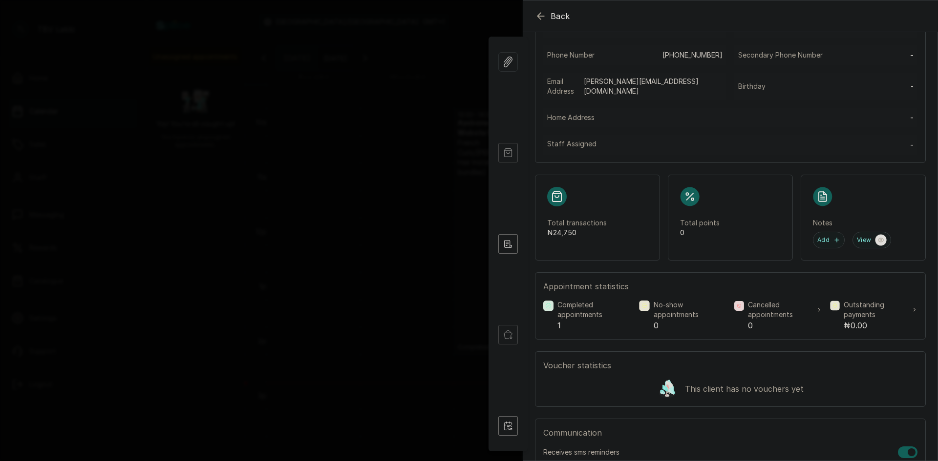
click at [543, 18] on icon "button" at bounding box center [541, 16] width 12 height 12
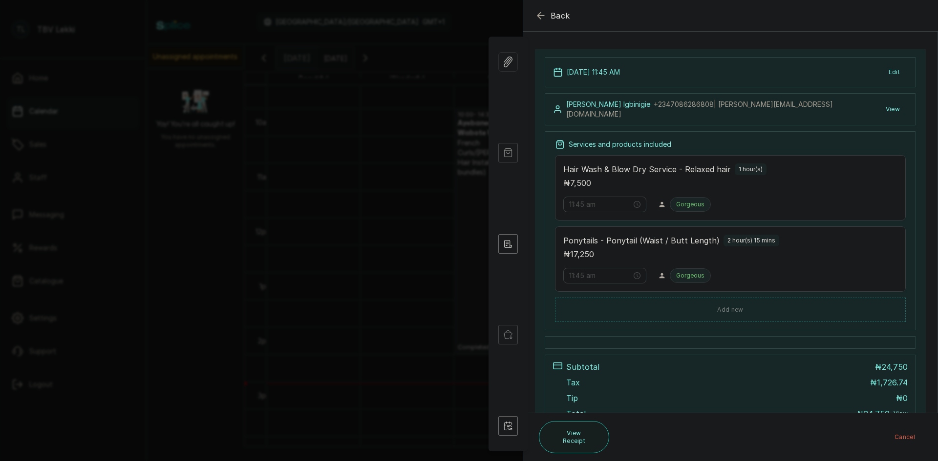
click at [543, 18] on icon "button" at bounding box center [541, 16] width 12 height 12
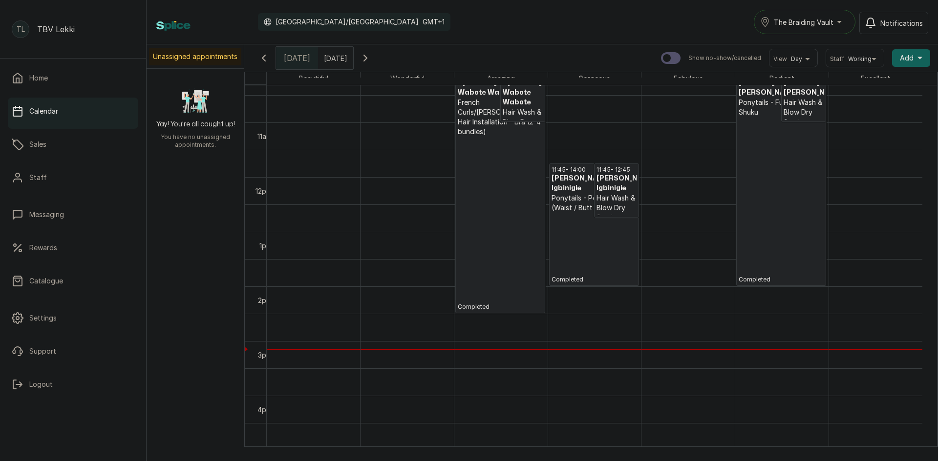
click at [371, 59] on icon "button" at bounding box center [365, 58] width 12 height 12
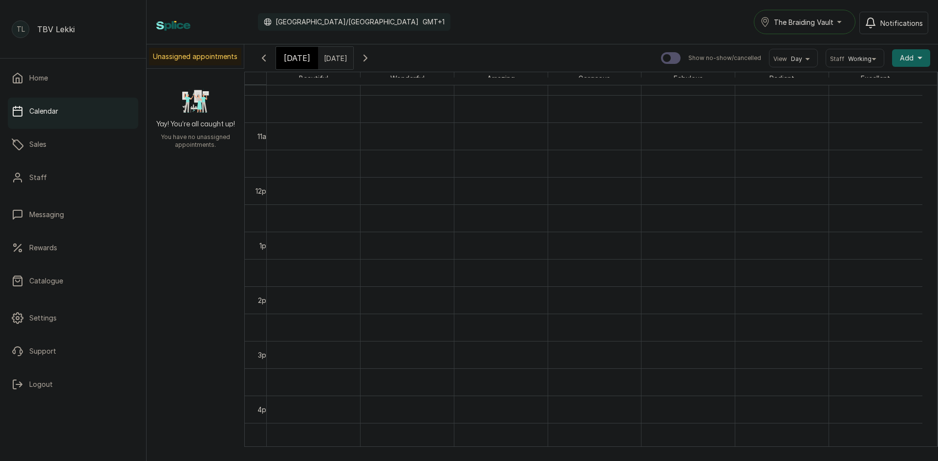
scroll to position [329, 0]
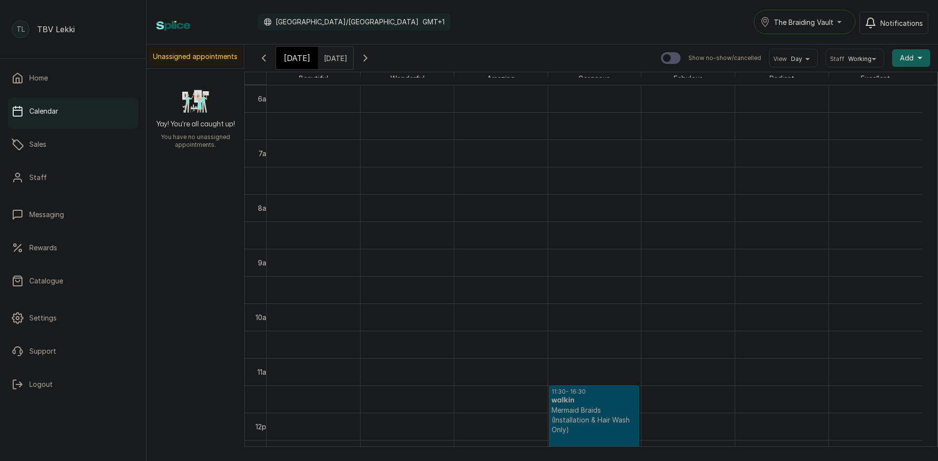
click at [371, 55] on icon "button" at bounding box center [365, 58] width 12 height 12
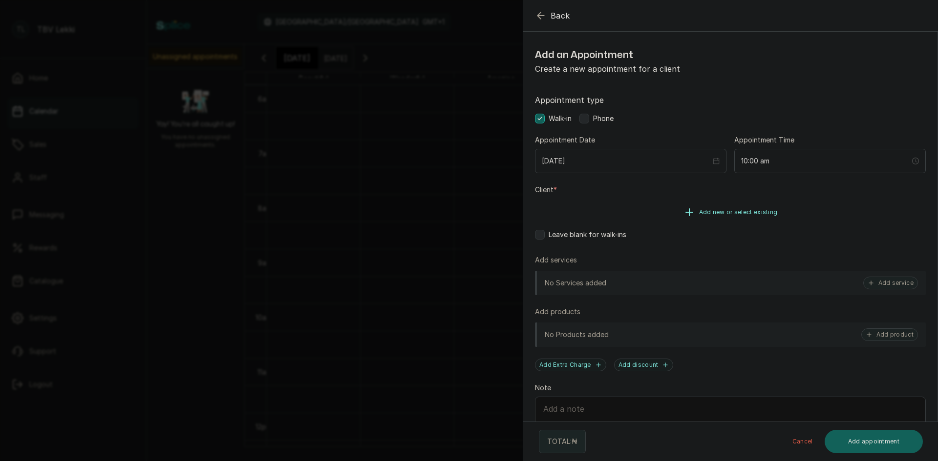
click at [715, 211] on span "Add new or select existing" at bounding box center [738, 213] width 79 height 8
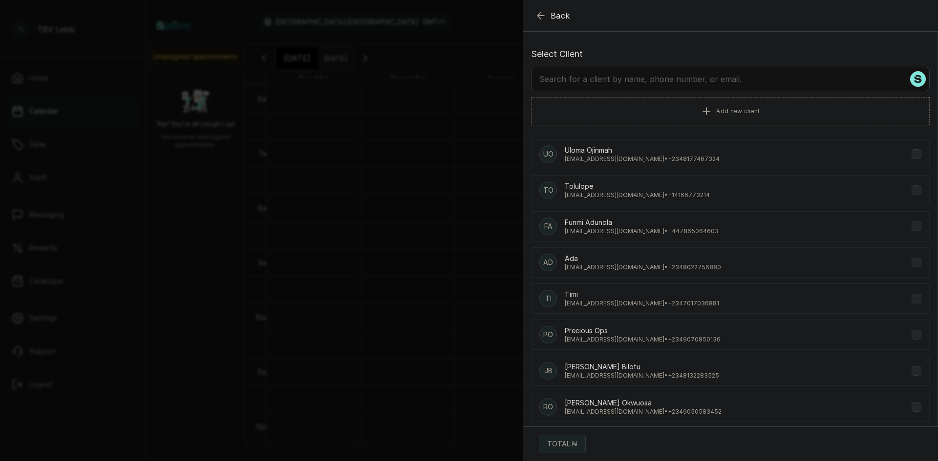
click at [649, 81] on input "text" at bounding box center [730, 79] width 398 height 24
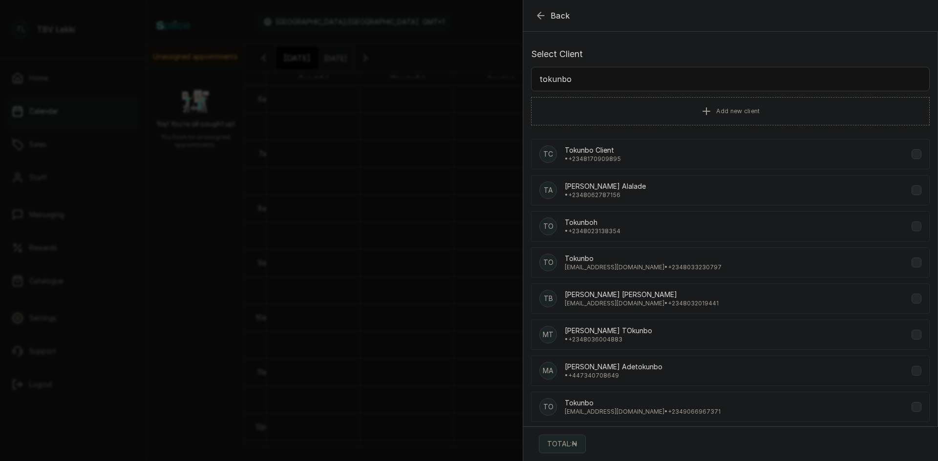
type input "tokunbo"
click at [641, 197] on p "• [PHONE_NUMBER]" at bounding box center [605, 195] width 81 height 8
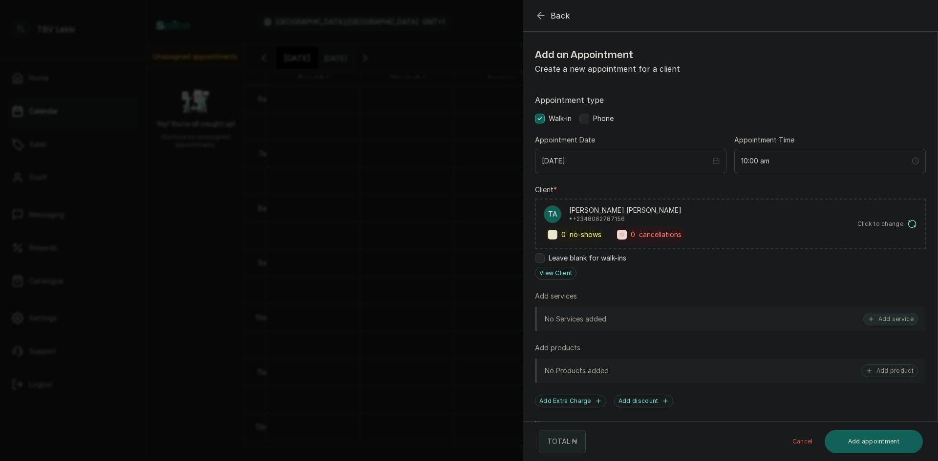
click at [888, 315] on button "Add service" at bounding box center [890, 319] width 55 height 13
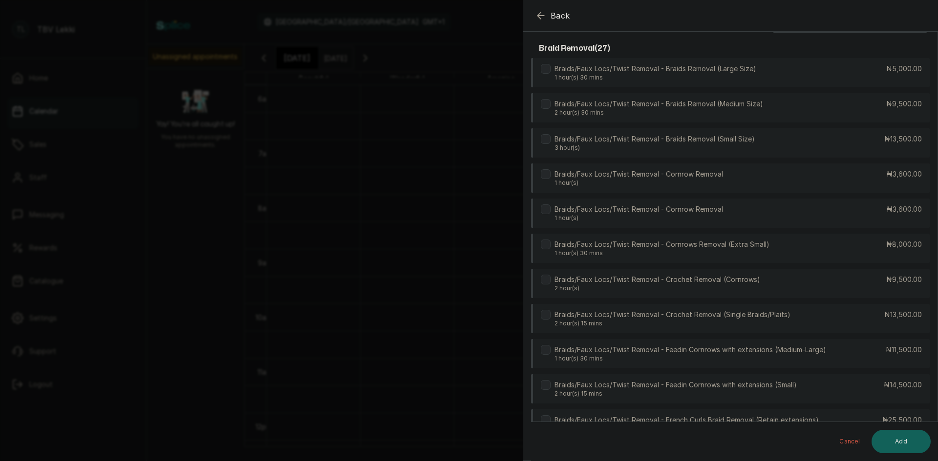
scroll to position [0, 0]
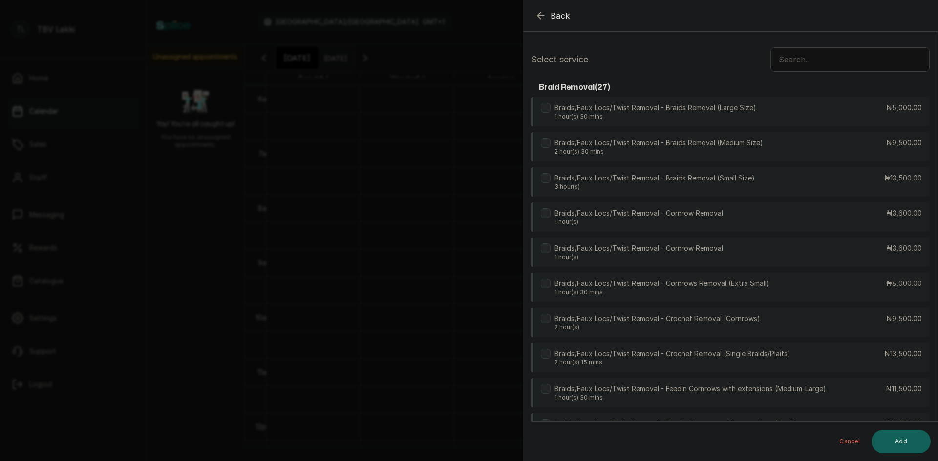
click at [802, 63] on input "text" at bounding box center [849, 59] width 159 height 24
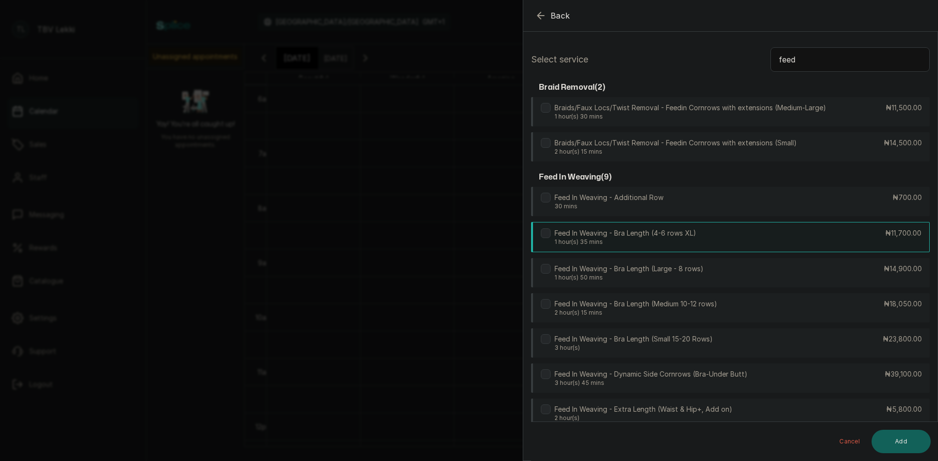
type input "feed"
click at [823, 239] on div "Feed In Weaving - Bra Length (4-6 rows XL) 1 hour(s) 35 mins ₦11,700.00" at bounding box center [730, 237] width 398 height 30
click at [914, 442] on button "Add" at bounding box center [900, 441] width 59 height 23
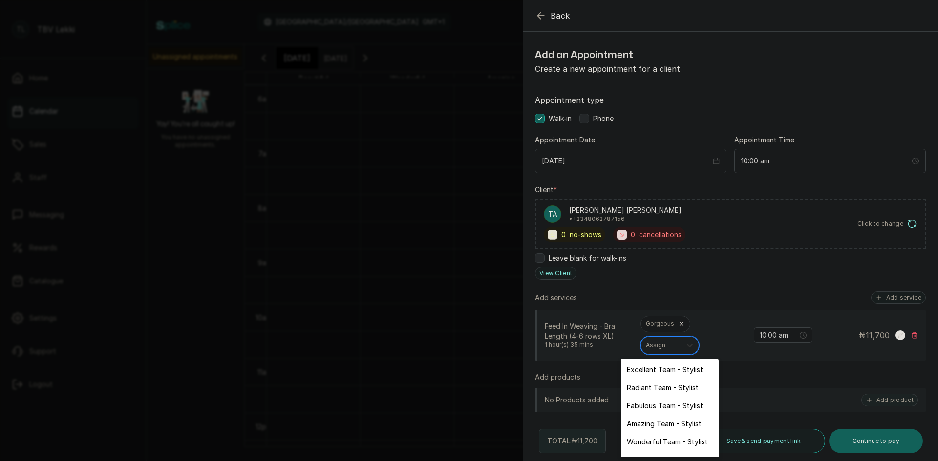
click at [688, 347] on icon at bounding box center [690, 346] width 10 height 10
click at [714, 320] on div "Gorgeous 6 results available. Use Up and Down to choose options, press Enter to…" at bounding box center [692, 335] width 105 height 39
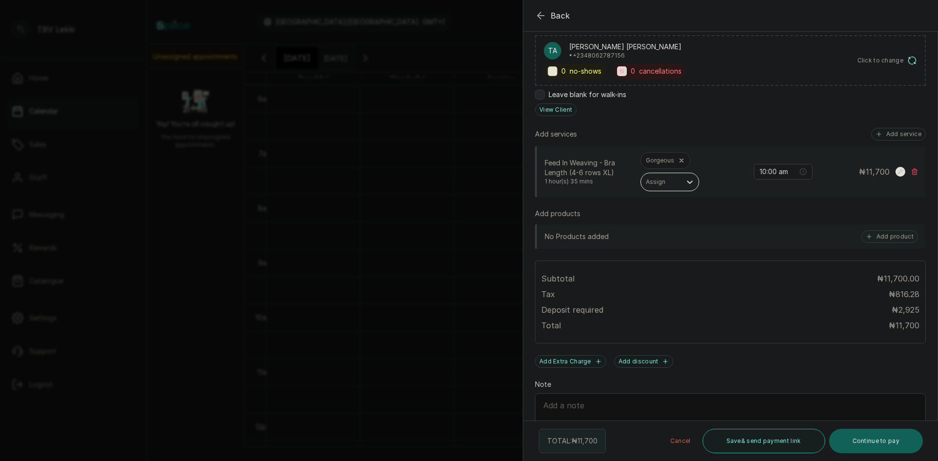
scroll to position [195, 0]
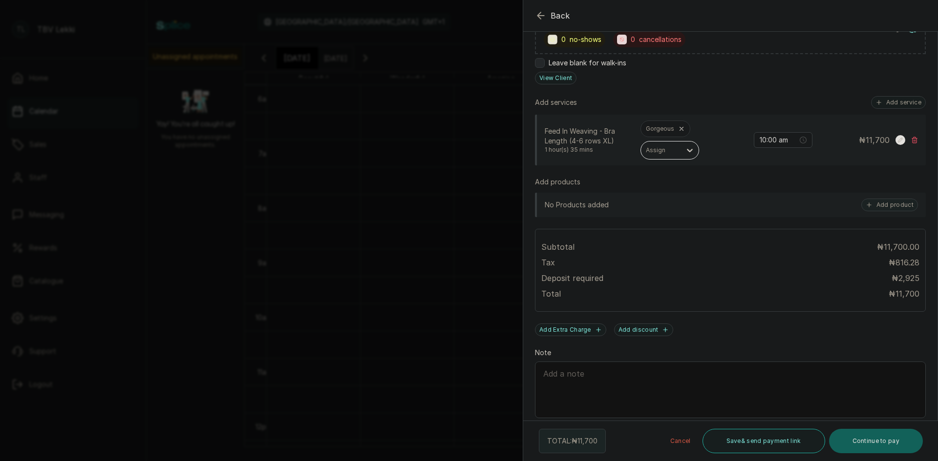
click at [621, 383] on textarea "Note" at bounding box center [730, 390] width 391 height 57
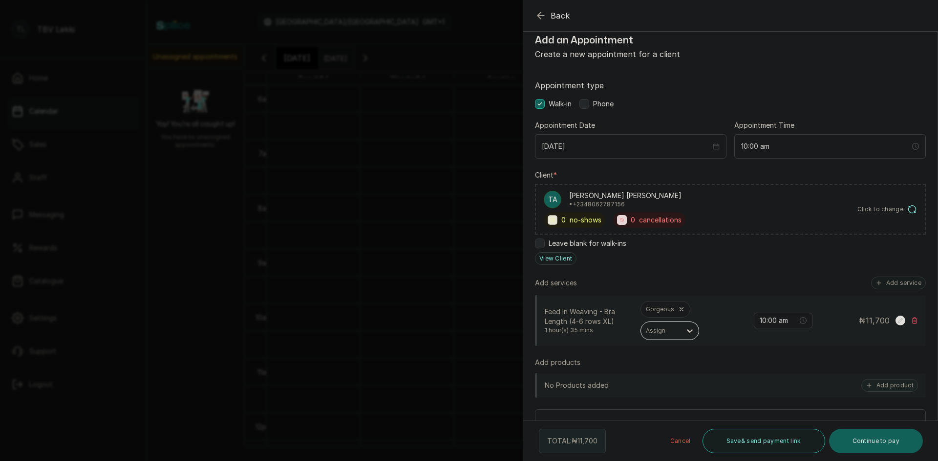
scroll to position [0, 0]
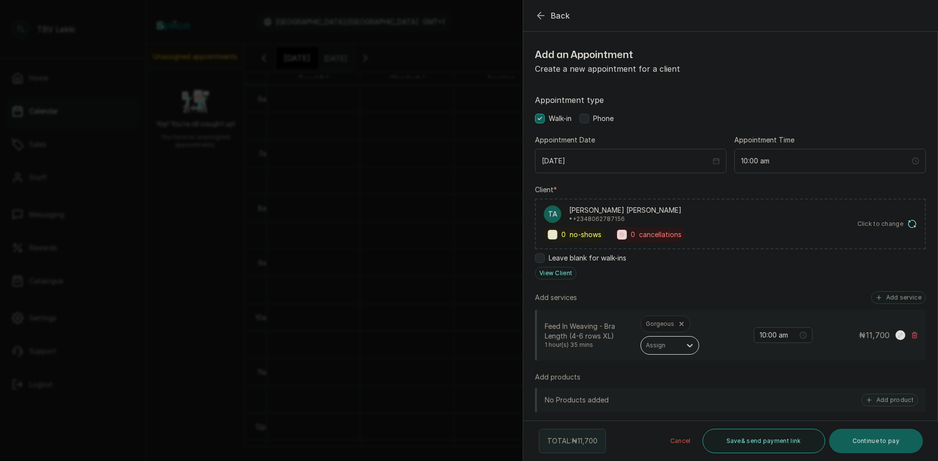
type textarea "Stylist: Blessing"
click at [586, 119] on label at bounding box center [584, 119] width 10 height 10
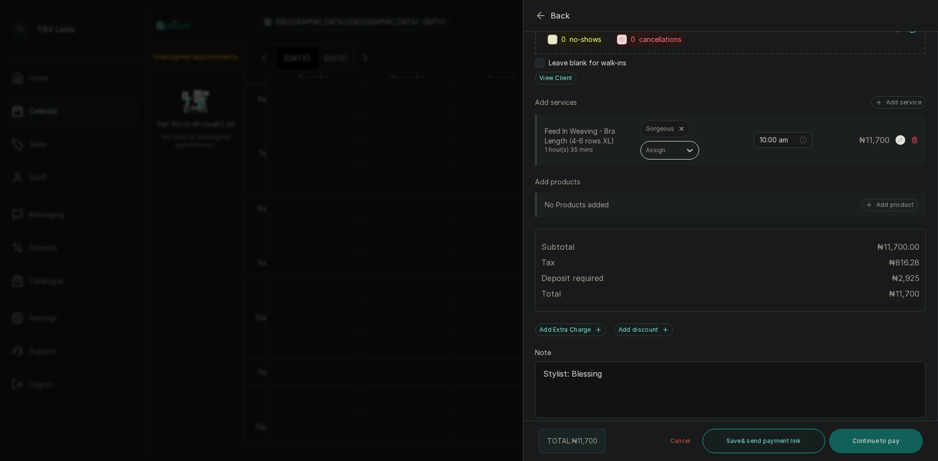
scroll to position [215, 0]
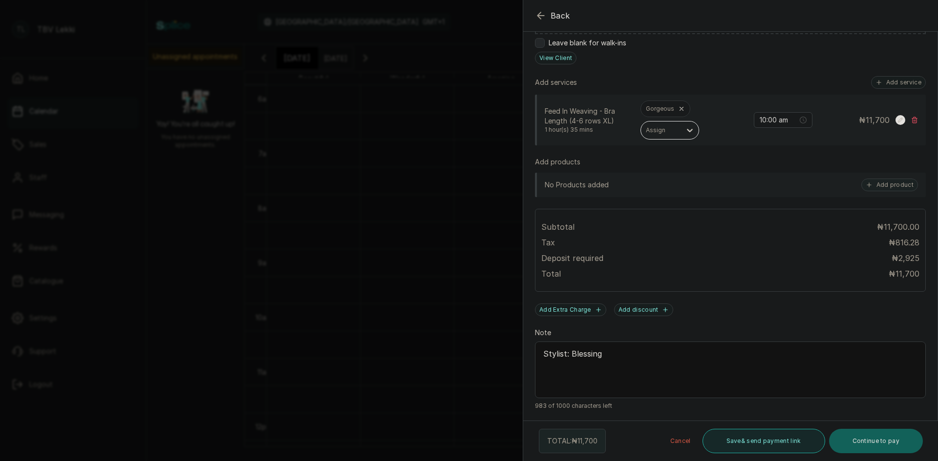
click at [726, 441] on button "Save & send payment link" at bounding box center [763, 441] width 123 height 24
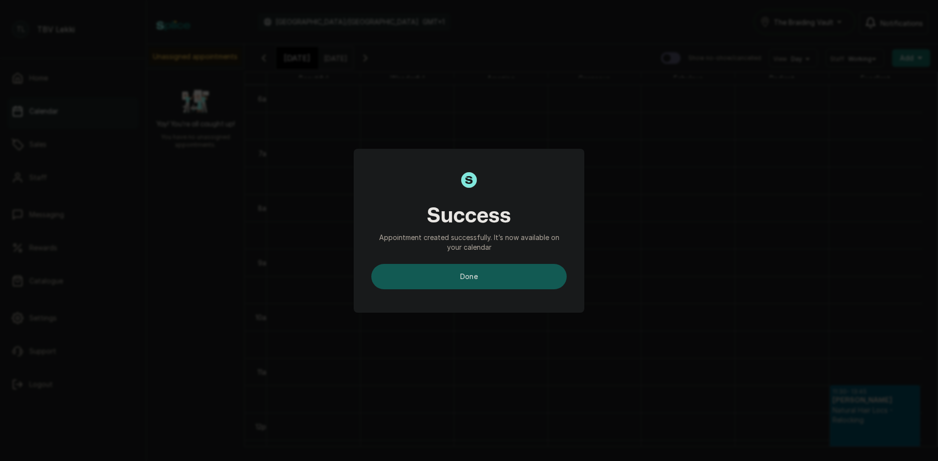
click at [530, 276] on button "done" at bounding box center [468, 276] width 195 height 25
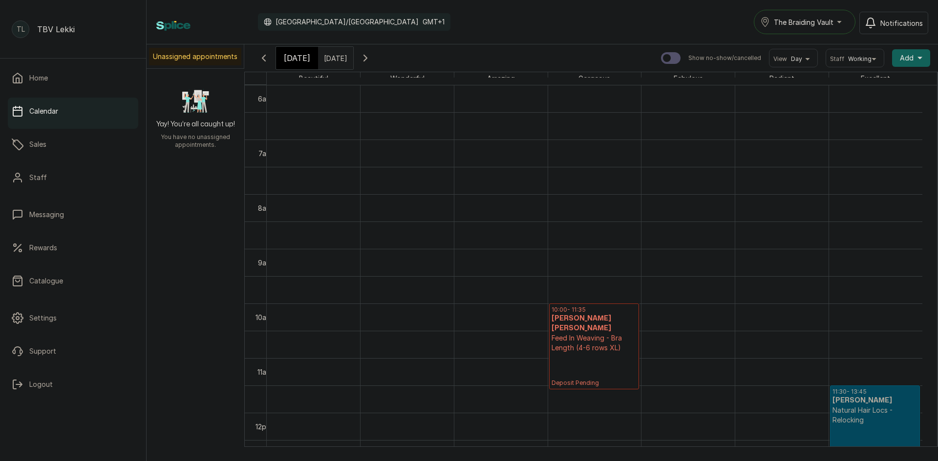
click at [592, 353] on p "Deposit Pending" at bounding box center [593, 370] width 85 height 34
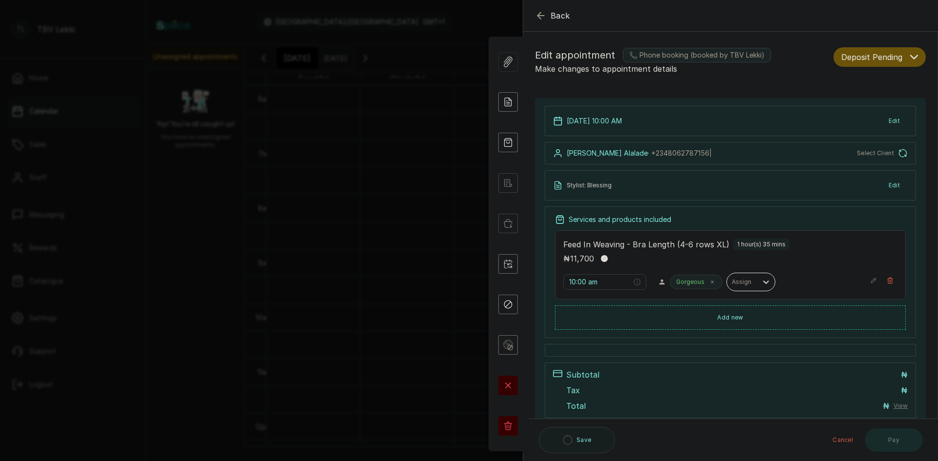
type input "10:00 am"
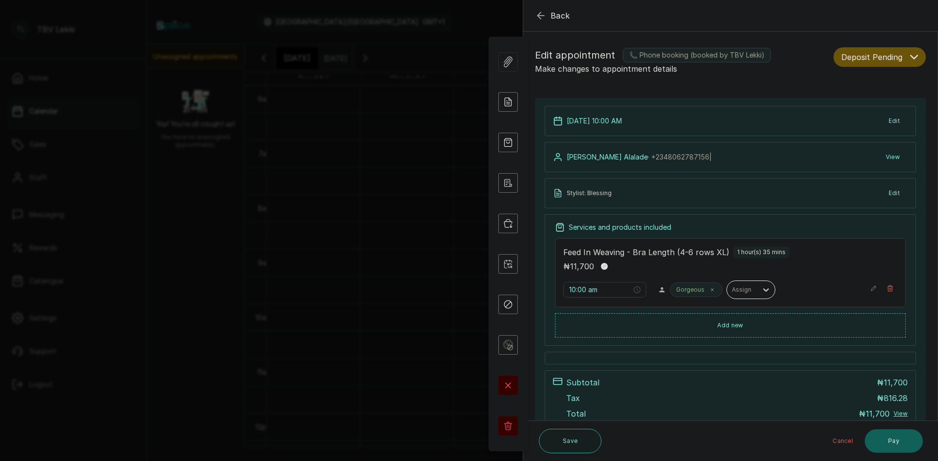
click at [901, 54] on button "Deposit Pending" at bounding box center [879, 57] width 92 height 20
click at [865, 108] on span "Confirmed" at bounding box center [858, 110] width 34 height 10
click at [538, 15] on icon "button" at bounding box center [540, 15] width 6 height 6
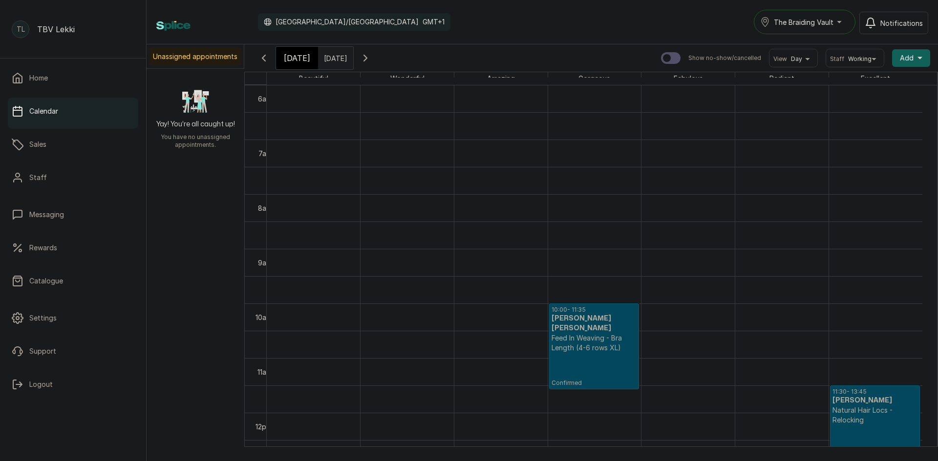
click at [289, 58] on span "[DATE]" at bounding box center [297, 58] width 26 height 12
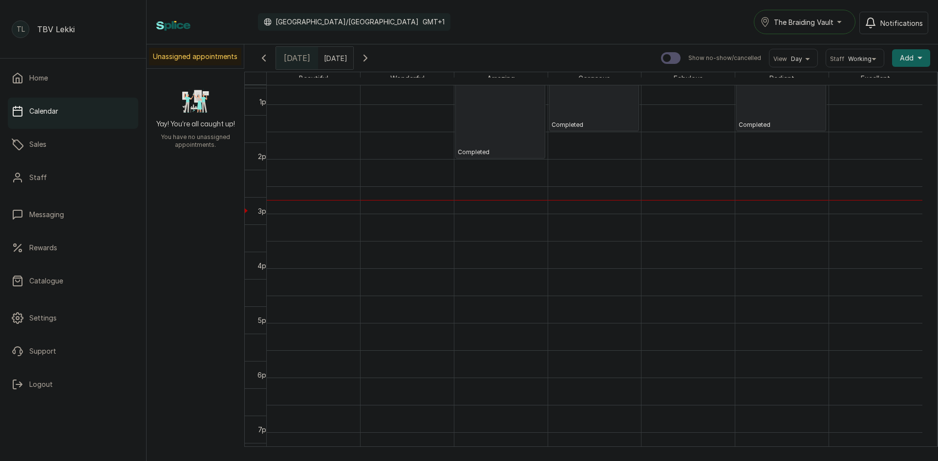
scroll to position [719, 0]
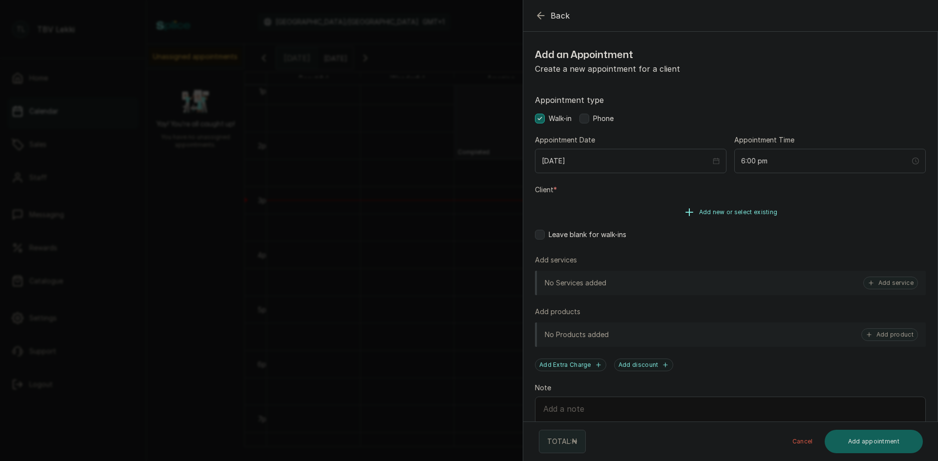
click at [710, 212] on span "Add new or select existing" at bounding box center [738, 213] width 79 height 8
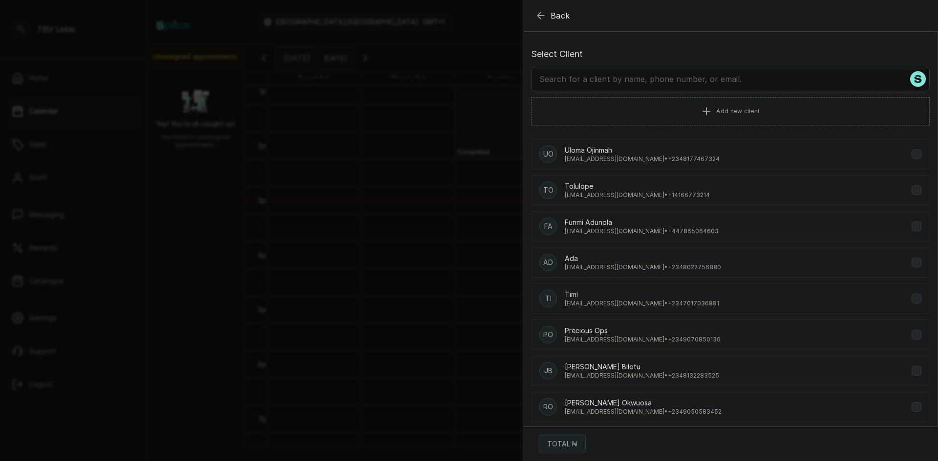
click at [638, 81] on input "text" at bounding box center [730, 79] width 398 height 24
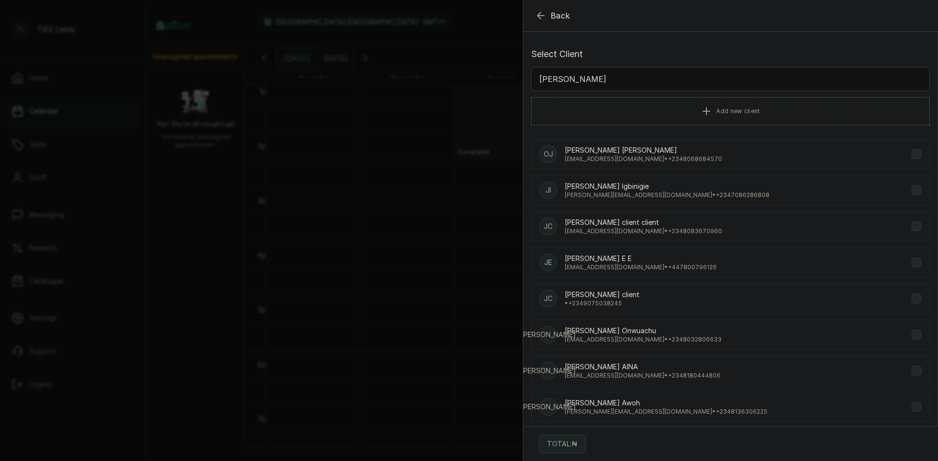
type input "[PERSON_NAME]"
click at [663, 188] on p "[PERSON_NAME] Igbinigie" at bounding box center [667, 187] width 205 height 10
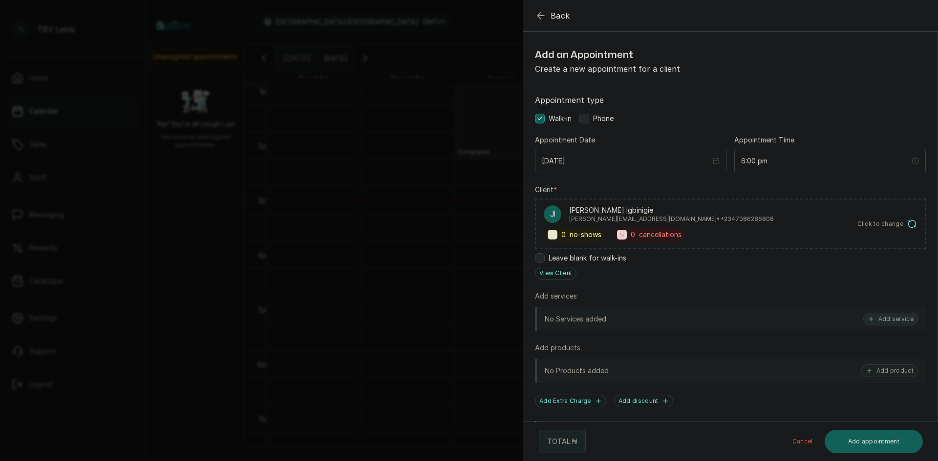
click at [874, 322] on button "Add service" at bounding box center [890, 319] width 55 height 13
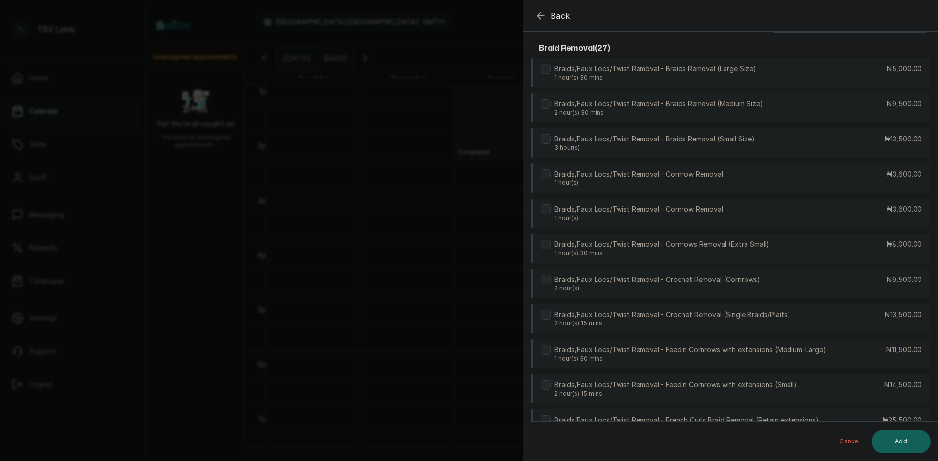
scroll to position [0, 0]
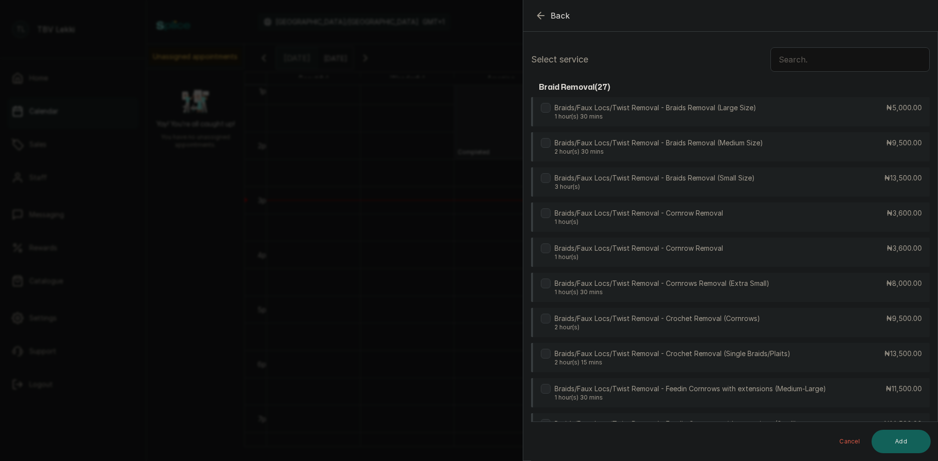
click at [795, 63] on input "text" at bounding box center [849, 59] width 159 height 24
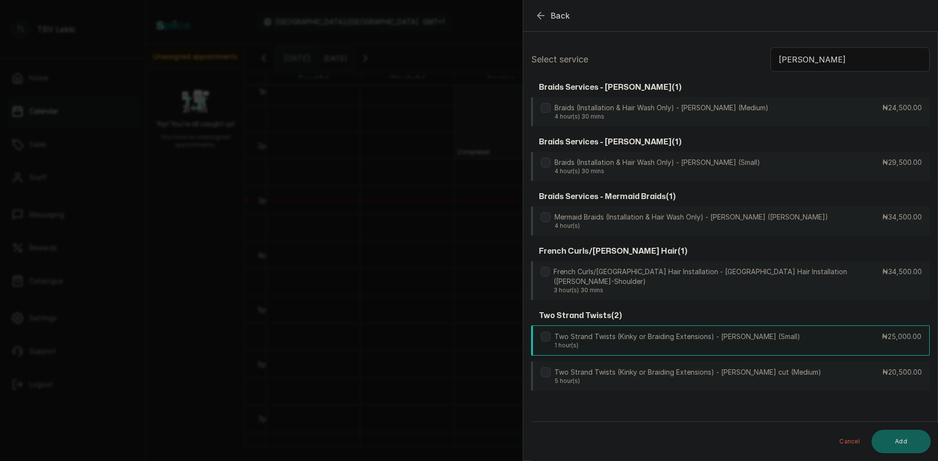
type input "[PERSON_NAME]"
click at [735, 332] on p "Two Strand Twists (Kinky or Braiding Extensions) - [PERSON_NAME] (Small)" at bounding box center [677, 337] width 246 height 10
click at [905, 444] on button "Add" at bounding box center [900, 441] width 59 height 23
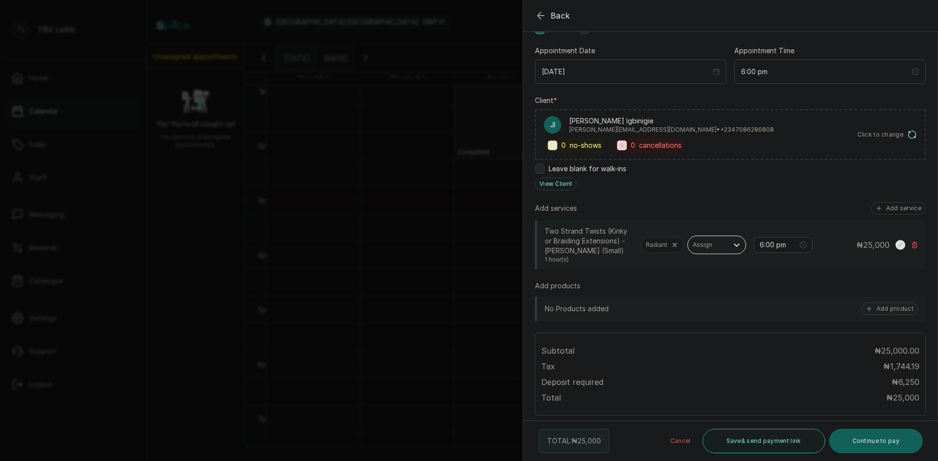
scroll to position [147, 0]
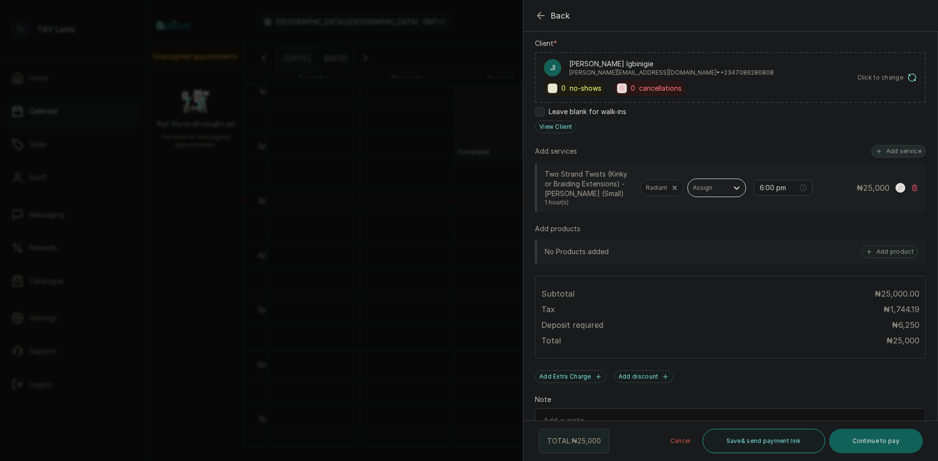
click at [887, 150] on button "Add service" at bounding box center [898, 151] width 55 height 13
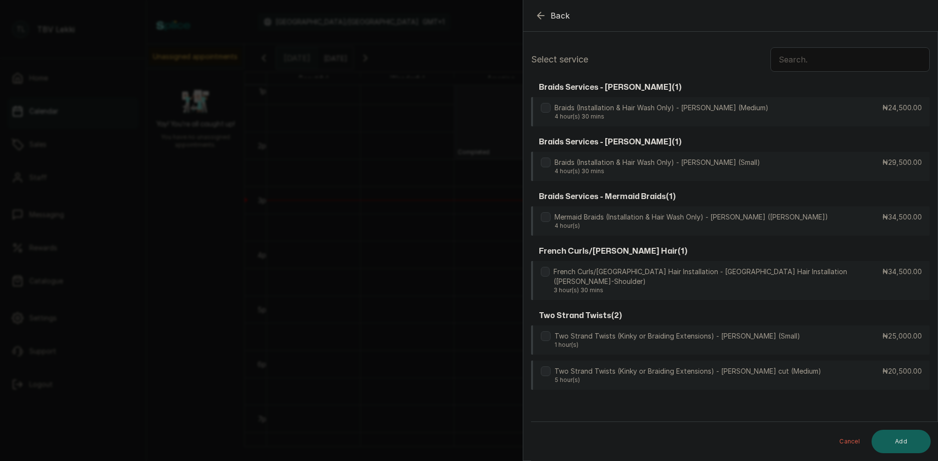
scroll to position [0, 0]
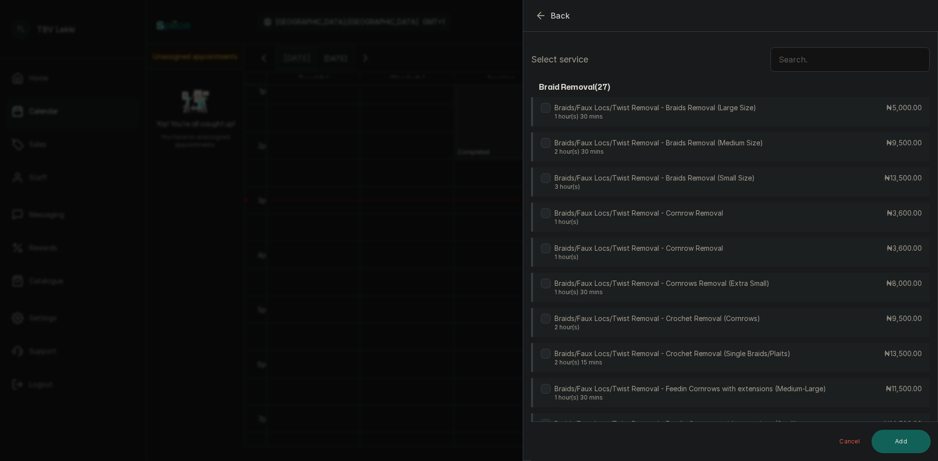
click at [775, 57] on input "text" at bounding box center [849, 59] width 159 height 24
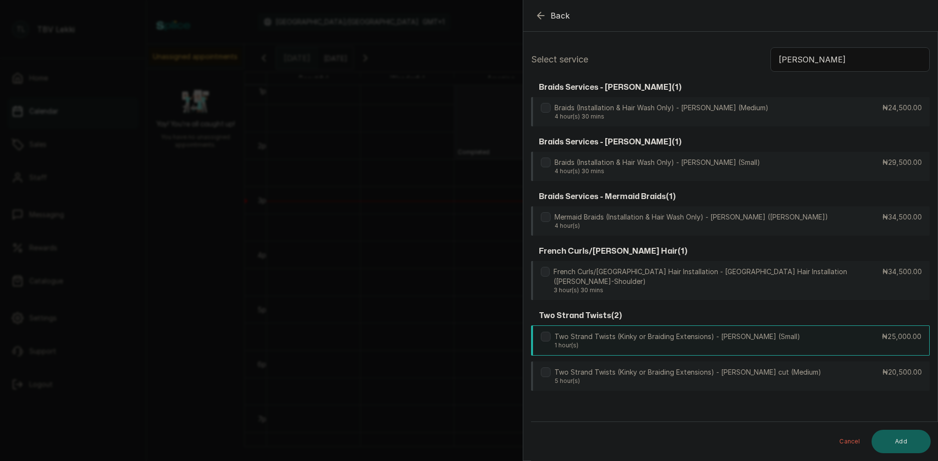
type input "[PERSON_NAME]"
click at [713, 332] on p "Two Strand Twists (Kinky or Braiding Extensions) - [PERSON_NAME] (Small)" at bounding box center [677, 337] width 246 height 10
click at [920, 449] on button "Add" at bounding box center [900, 441] width 59 height 23
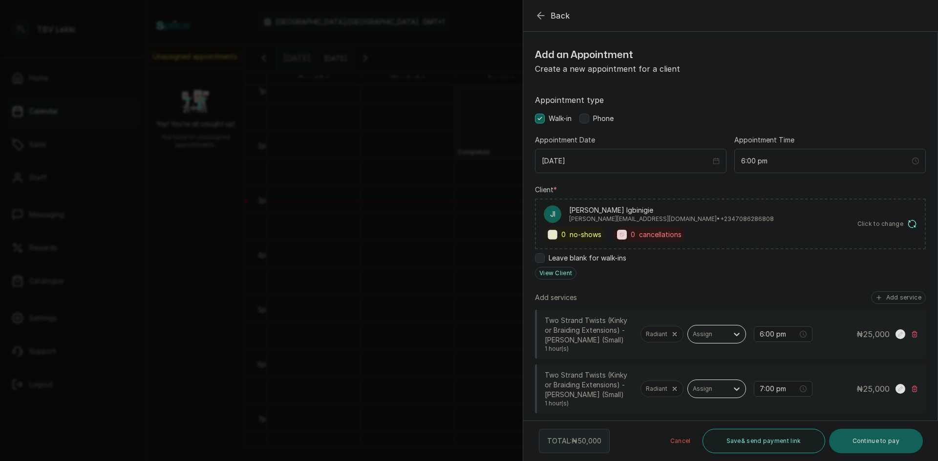
click at [895, 394] on rect at bounding box center [900, 389] width 10 height 10
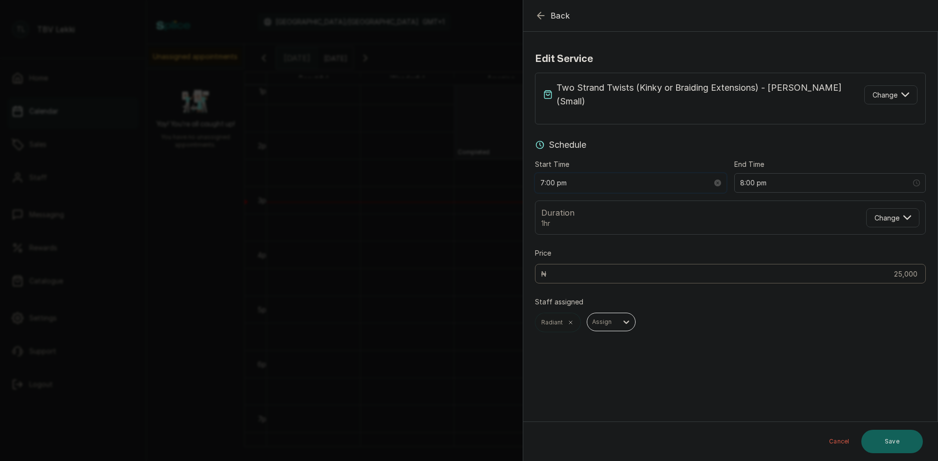
click at [551, 178] on input "7:00 pm" at bounding box center [626, 183] width 172 height 11
click at [549, 234] on div "06" at bounding box center [548, 233] width 23 height 14
type input "6:00 pm"
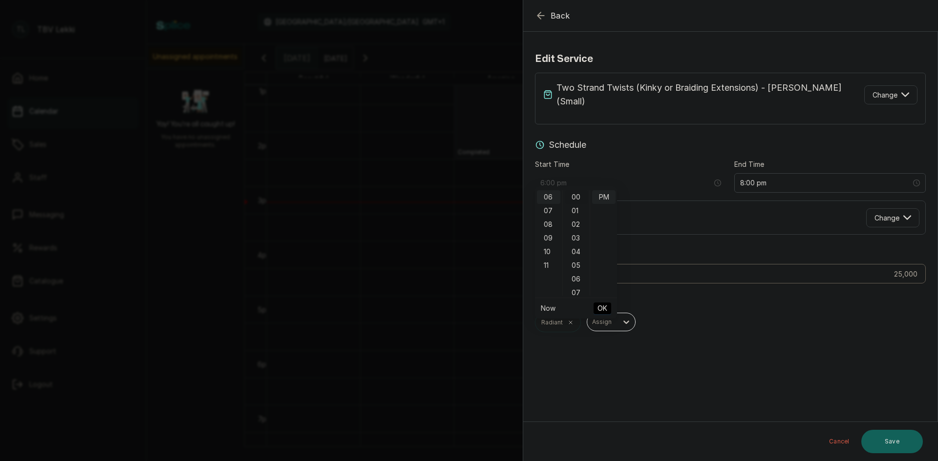
click at [575, 194] on div "00" at bounding box center [576, 197] width 23 height 14
click at [600, 312] on span "OK" at bounding box center [602, 308] width 10 height 19
type input "7:00 pm"
click at [874, 450] on button "Save" at bounding box center [892, 441] width 62 height 23
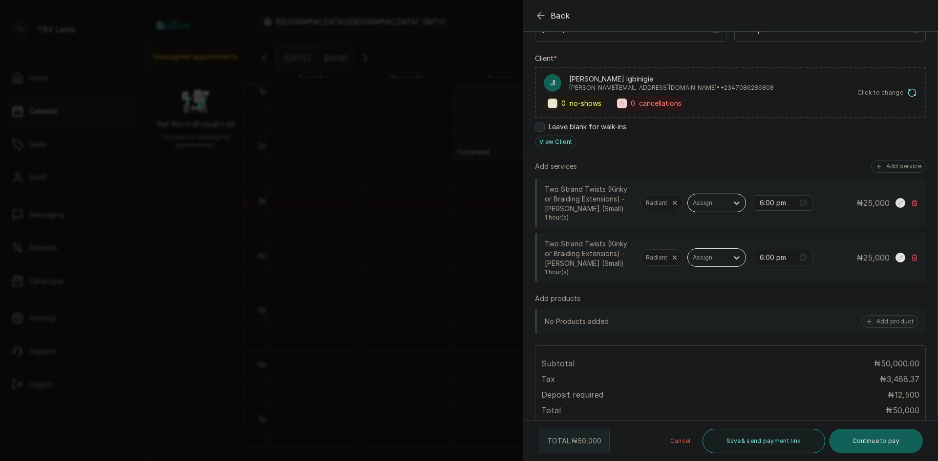
scroll to position [147, 0]
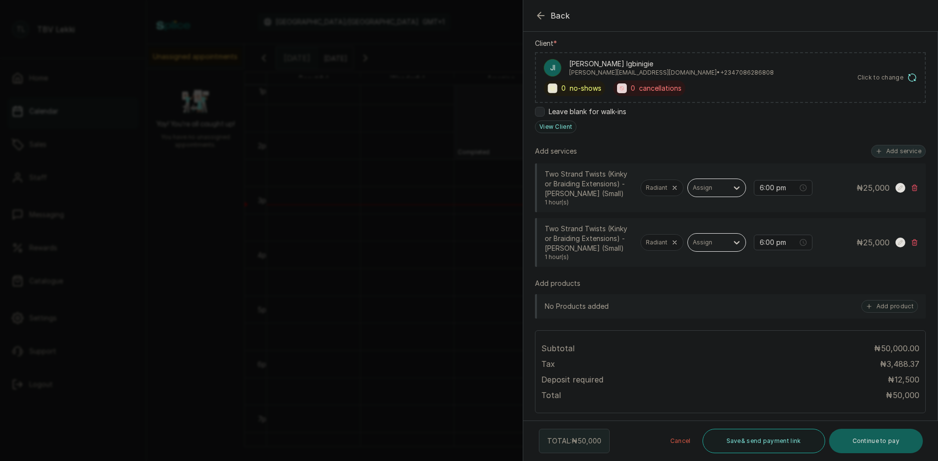
click at [900, 148] on button "Add service" at bounding box center [898, 151] width 55 height 13
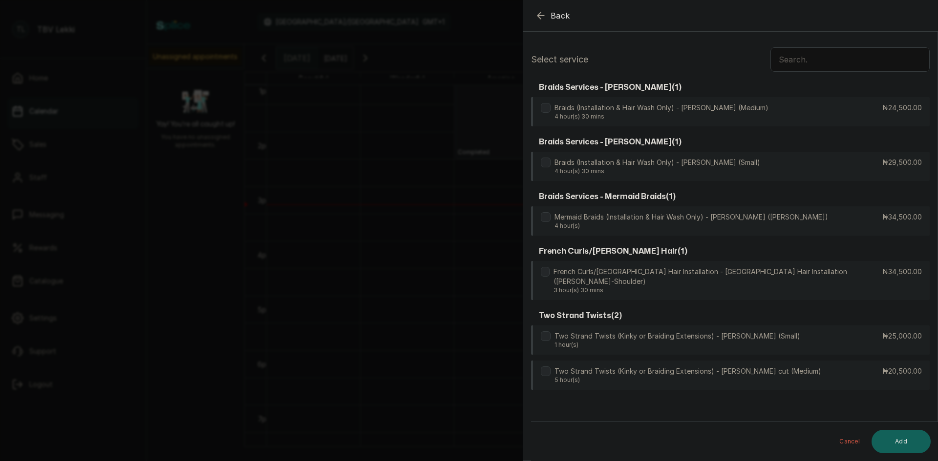
scroll to position [0, 0]
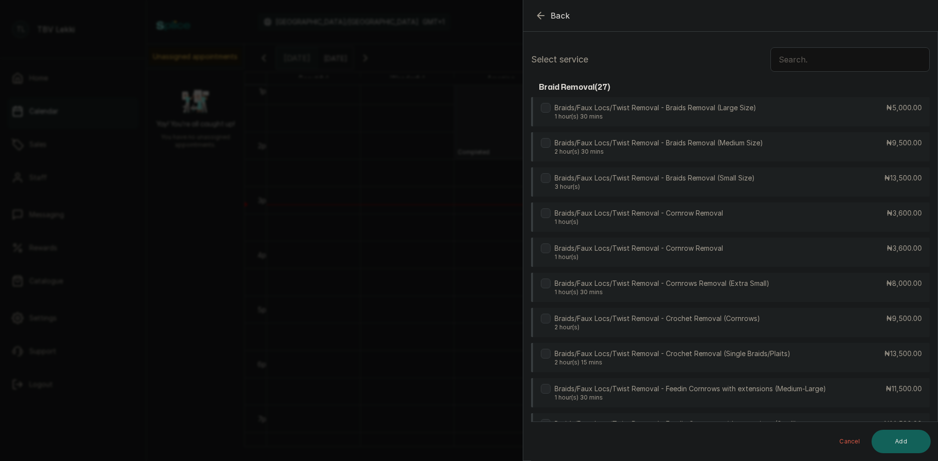
click at [838, 63] on input "text" at bounding box center [849, 59] width 159 height 24
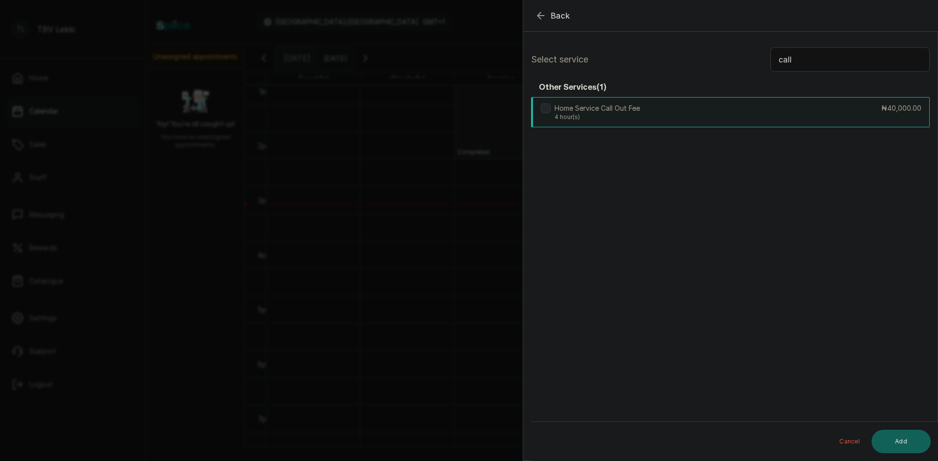
type input "call"
click at [724, 110] on div "Home Service Call Out Fee 4 hour(s) ₦40,000.00" at bounding box center [730, 112] width 398 height 30
click at [900, 445] on button "Add" at bounding box center [900, 441] width 59 height 23
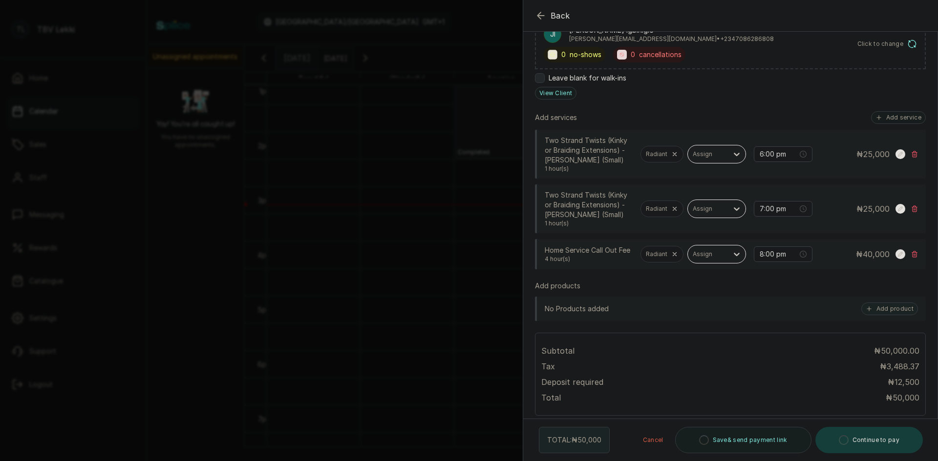
scroll to position [195, 0]
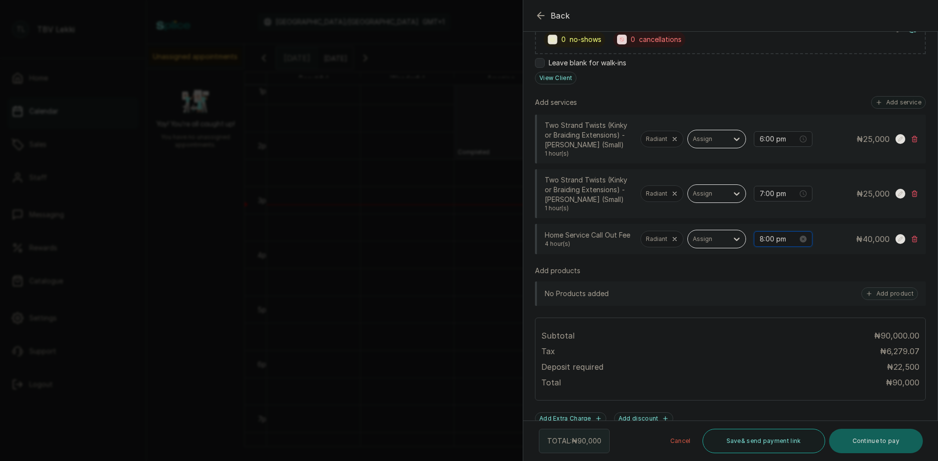
click at [759, 245] on input "8:00 pm" at bounding box center [778, 239] width 38 height 11
click at [764, 311] on div "07" at bounding box center [759, 309] width 23 height 14
click at [786, 276] on div "00" at bounding box center [787, 274] width 23 height 14
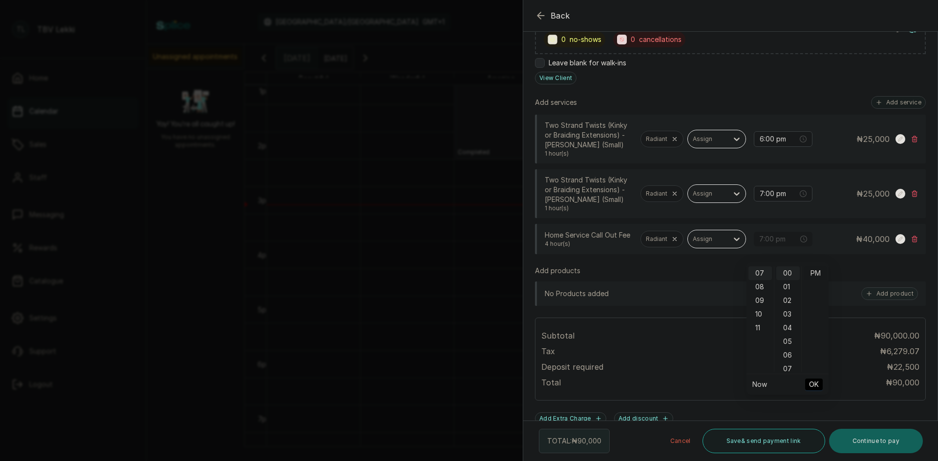
click at [812, 272] on div "PM" at bounding box center [814, 274] width 23 height 14
click at [812, 384] on span "OK" at bounding box center [814, 385] width 10 height 19
click at [764, 245] on input "7:00 pm" at bounding box center [778, 239] width 39 height 11
click at [762, 308] on div "06" at bounding box center [759, 309] width 23 height 14
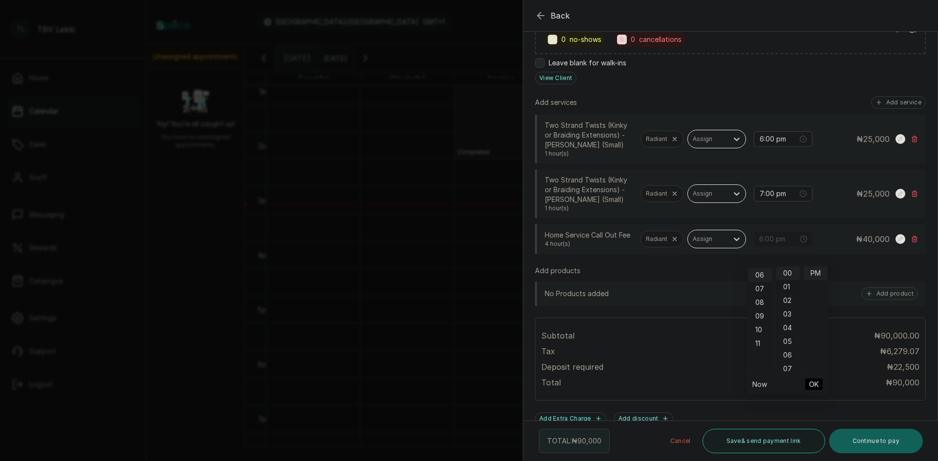
scroll to position [82, 0]
type input "6:00 pm"
click at [786, 274] on div "00" at bounding box center [787, 274] width 23 height 14
click at [818, 271] on div "PM" at bounding box center [814, 274] width 23 height 14
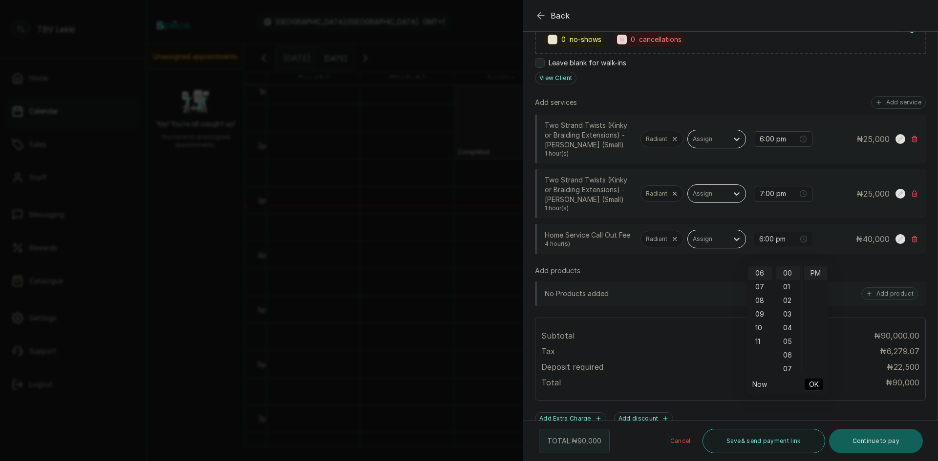
drag, startPoint x: 811, startPoint y: 385, endPoint x: 814, endPoint y: 365, distance: 20.2
click at [812, 383] on span "OK" at bounding box center [814, 385] width 10 height 19
click at [785, 198] on input "7:00 pm" at bounding box center [778, 193] width 39 height 11
click at [762, 295] on div "06" at bounding box center [759, 299] width 23 height 14
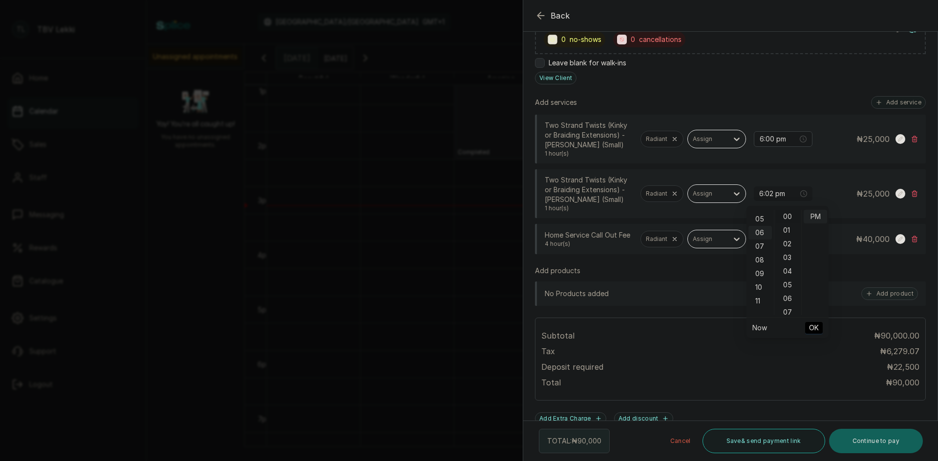
type input "6:00 pm"
click at [787, 219] on div "00" at bounding box center [787, 217] width 23 height 14
click at [816, 213] on div "PM" at bounding box center [814, 217] width 23 height 14
click at [816, 329] on span "OK" at bounding box center [814, 328] width 10 height 19
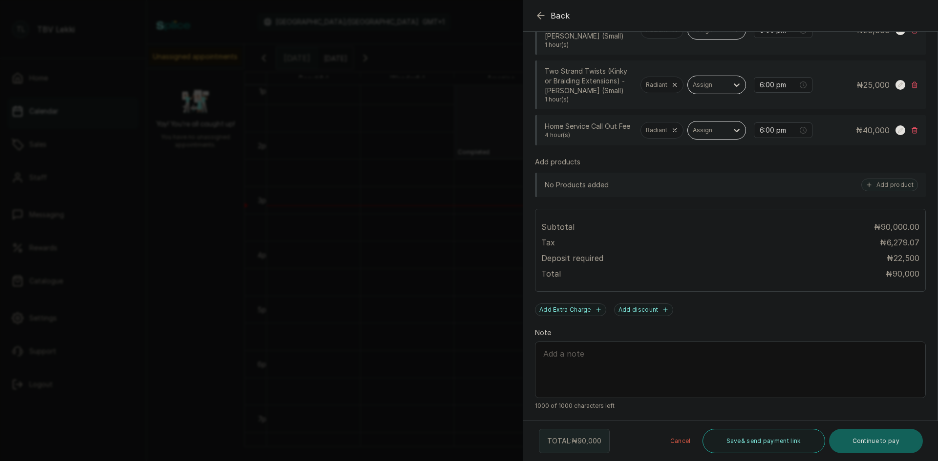
scroll to position [329, 0]
click at [736, 437] on button "Save & send payment link" at bounding box center [763, 441] width 123 height 24
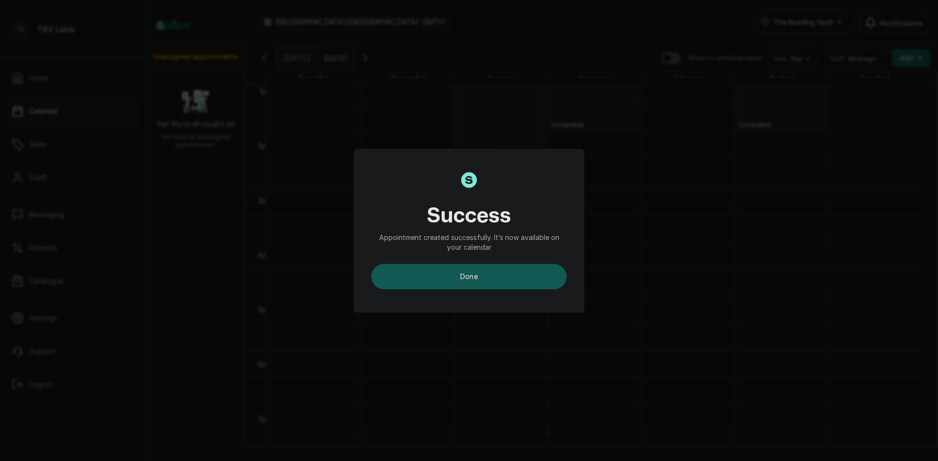
click at [512, 272] on button "done" at bounding box center [468, 276] width 195 height 25
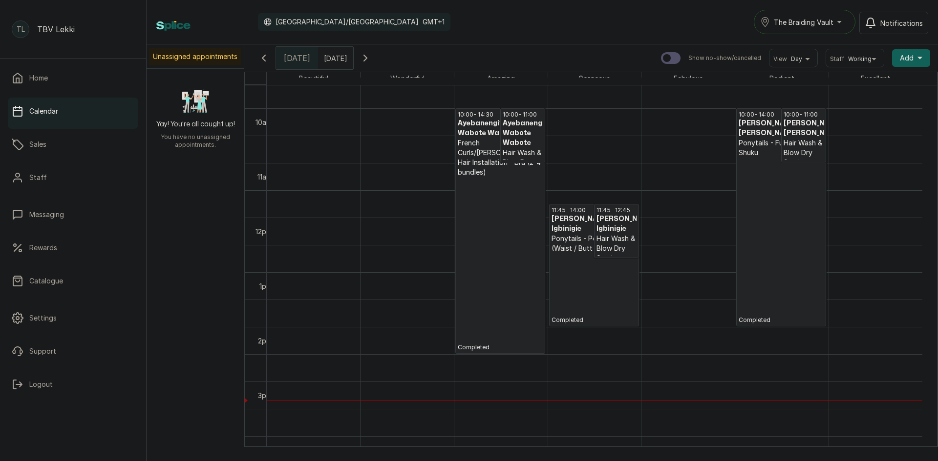
scroll to position [607, 0]
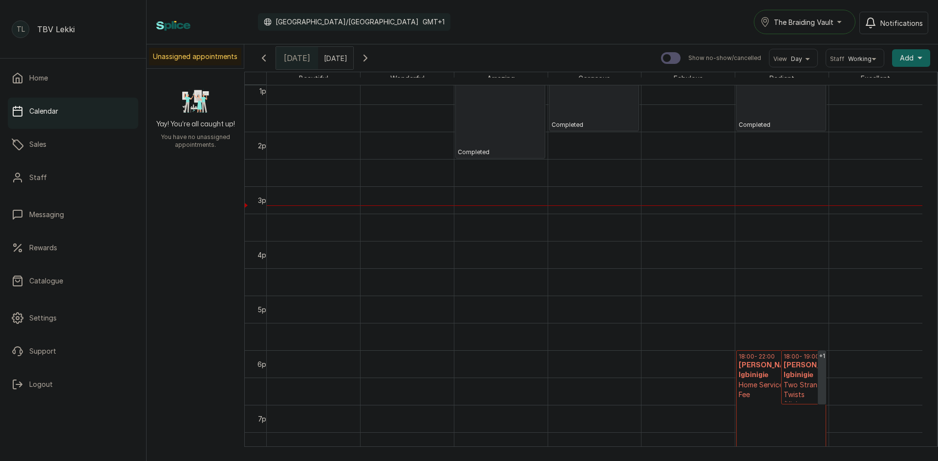
click at [796, 380] on h3 "[PERSON_NAME] Igbinigie" at bounding box center [803, 371] width 40 height 20
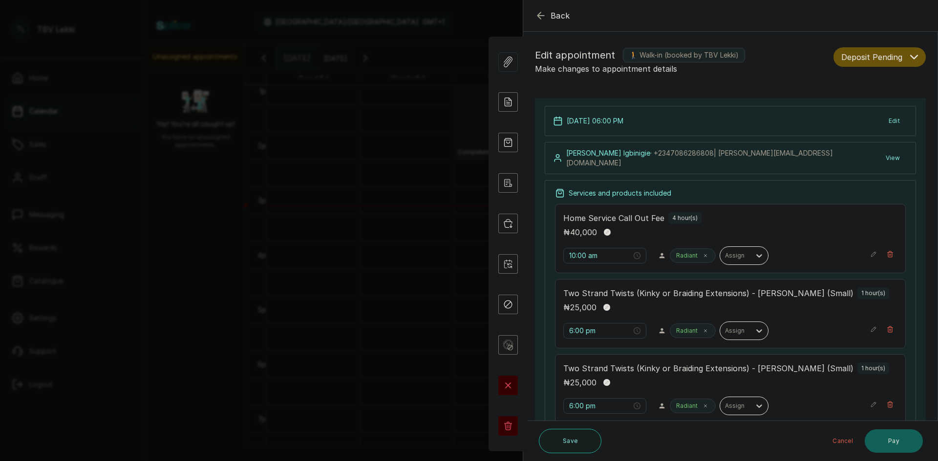
type input "6:00 pm"
click at [906, 52] on button "Deposit Pending" at bounding box center [879, 57] width 92 height 20
click at [865, 109] on span "Confirmed" at bounding box center [858, 110] width 34 height 10
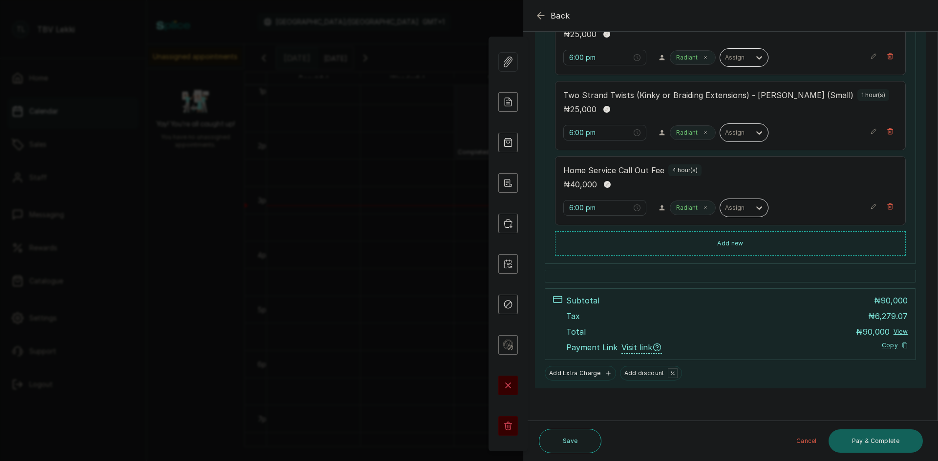
scroll to position [0, 0]
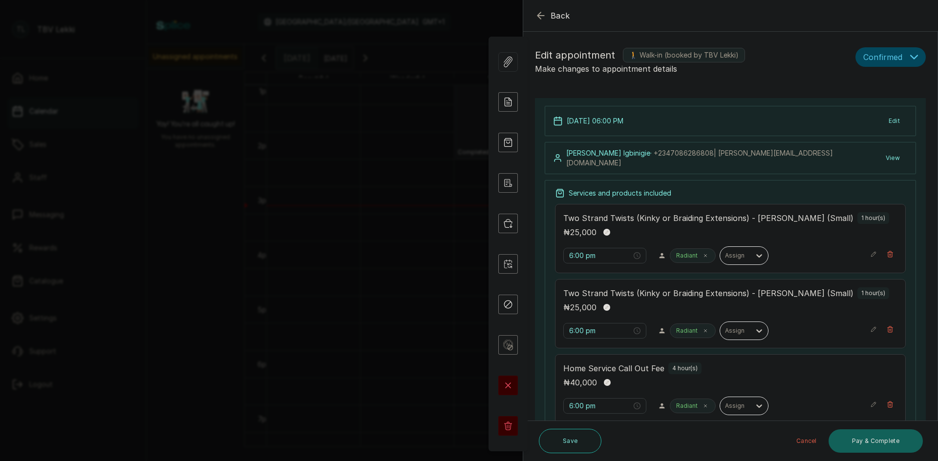
click at [542, 15] on icon "button" at bounding box center [541, 16] width 12 height 12
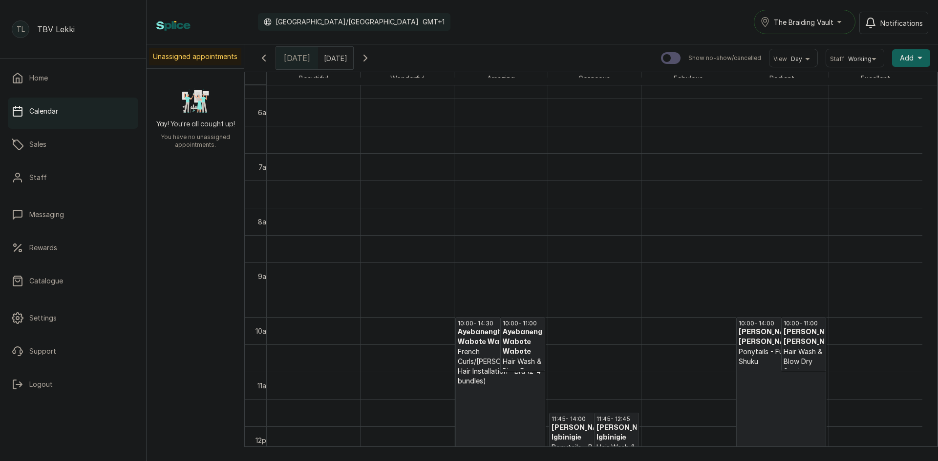
scroll to position [173, 0]
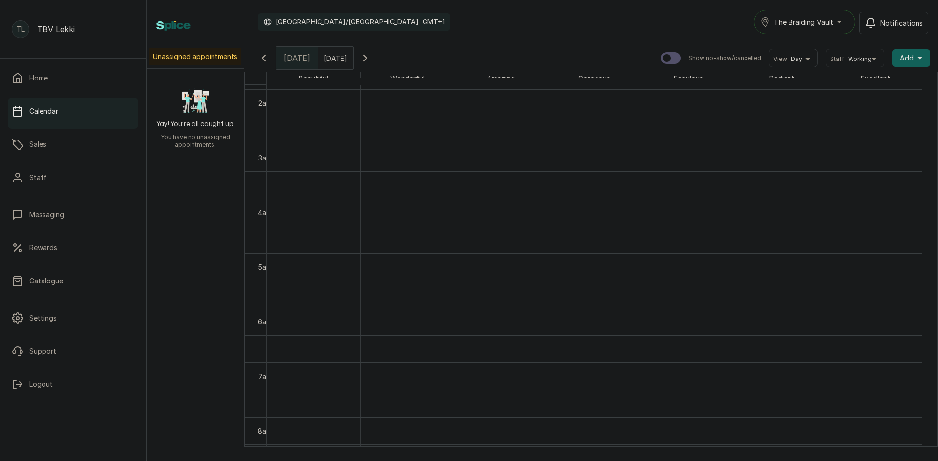
click at [377, 65] on button "Show no-show/cancelled" at bounding box center [365, 57] width 23 height 23
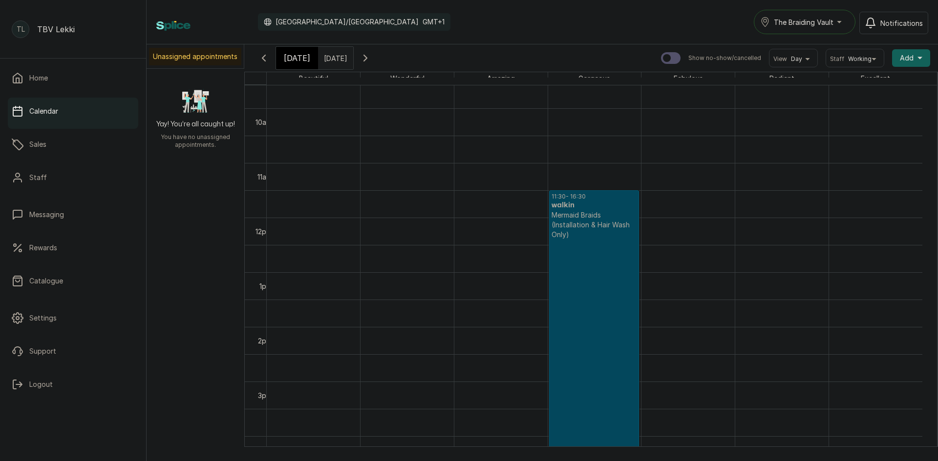
scroll to position [707, 0]
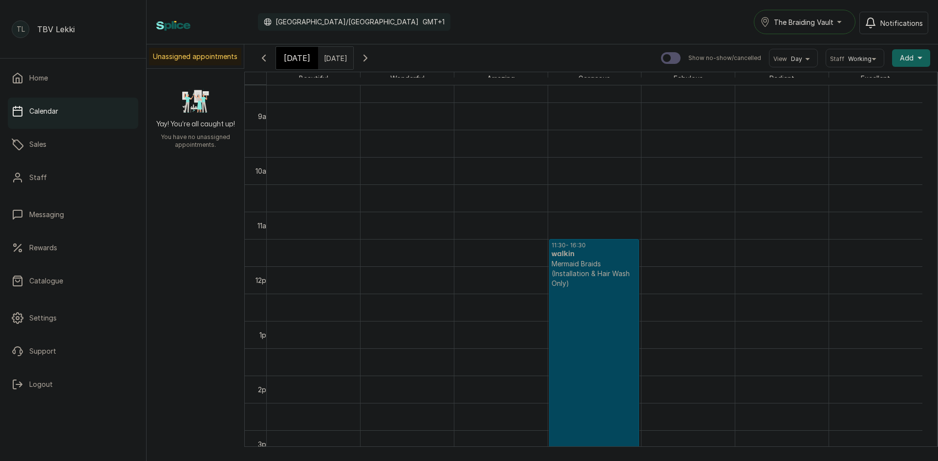
click at [596, 284] on p "Mermaid Braids (Installation & Hair Wash Only)" at bounding box center [593, 273] width 85 height 29
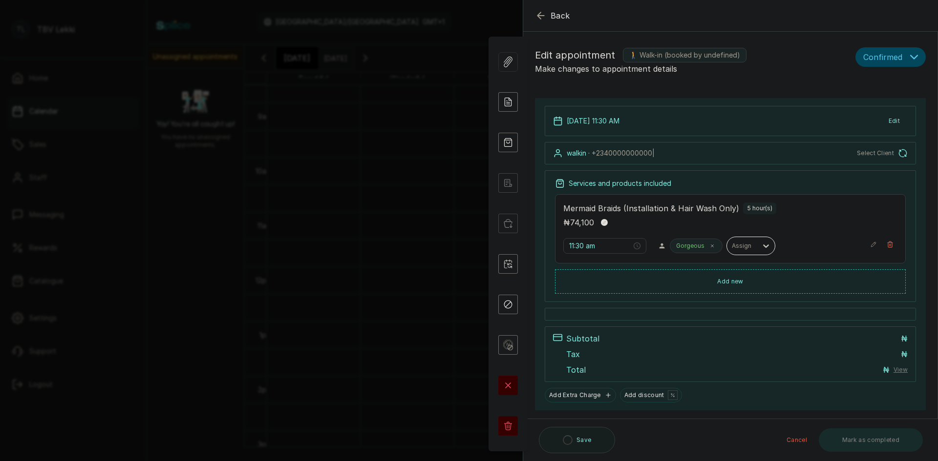
click at [489, 423] on div "View Forms Add note Add services and products View receipt Checkin Repeat appoi…" at bounding box center [507, 245] width 39 height 416
click at [499, 420] on rect at bounding box center [508, 427] width 20 height 20
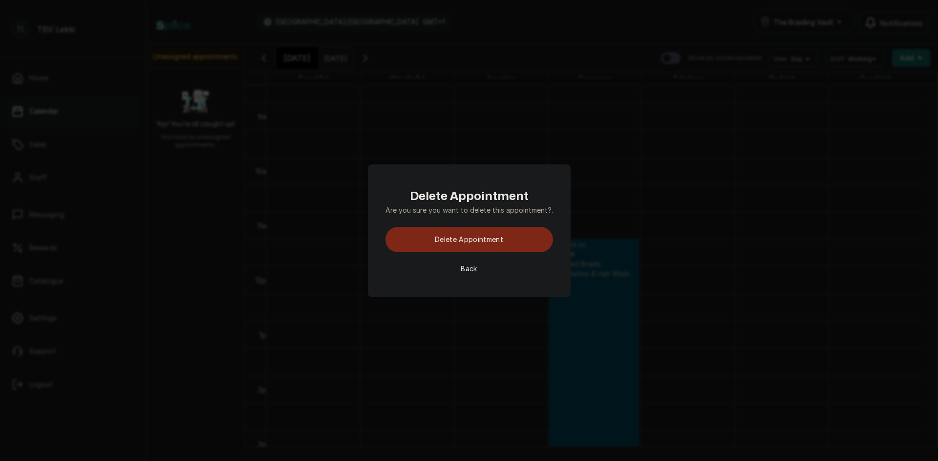
click at [495, 247] on button "Delete appointment" at bounding box center [469, 239] width 168 height 25
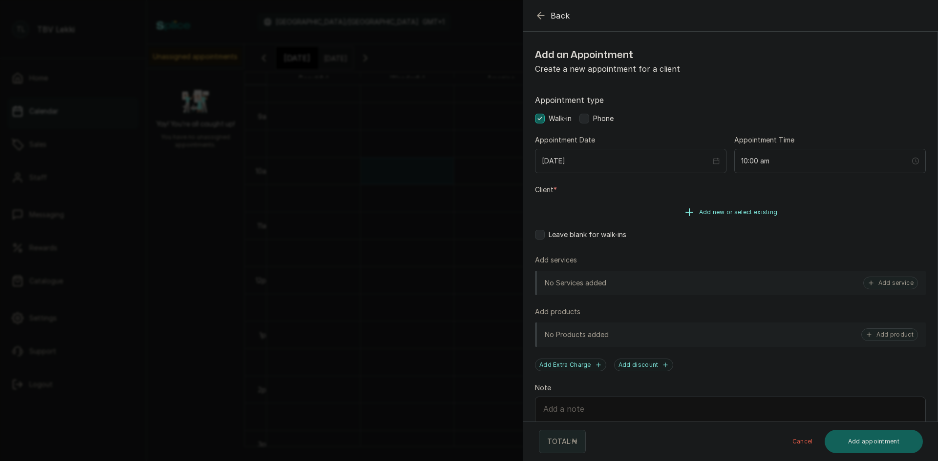
click at [721, 212] on span "Add new or select existing" at bounding box center [738, 213] width 79 height 8
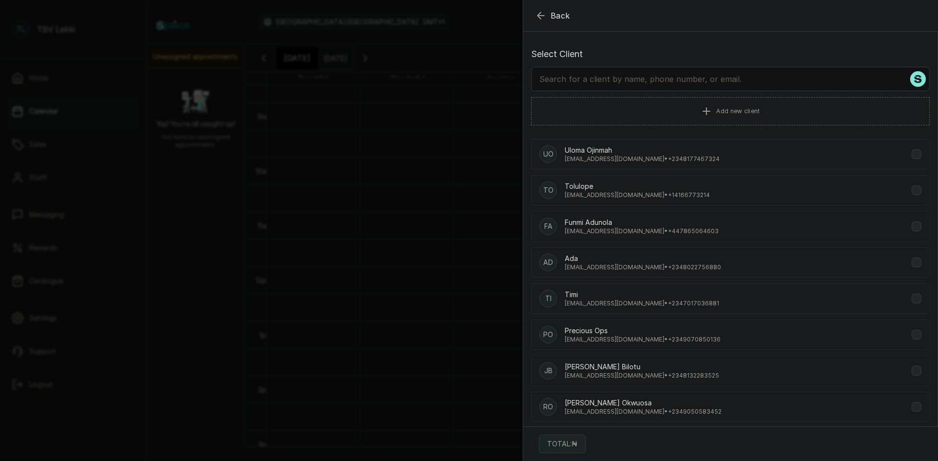
click at [689, 82] on input "text" at bounding box center [730, 79] width 398 height 24
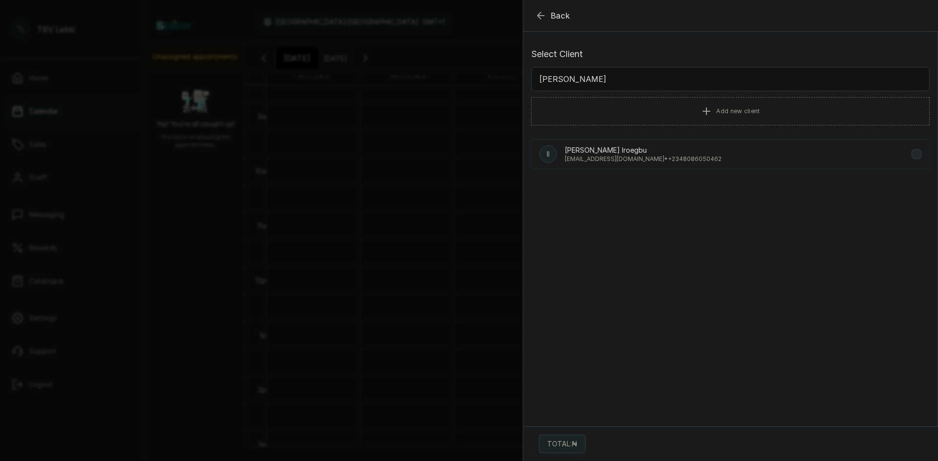
type input "[PERSON_NAME]"
click at [639, 158] on p "[EMAIL_ADDRESS][DOMAIN_NAME] • [PHONE_NUMBER]" at bounding box center [643, 159] width 157 height 8
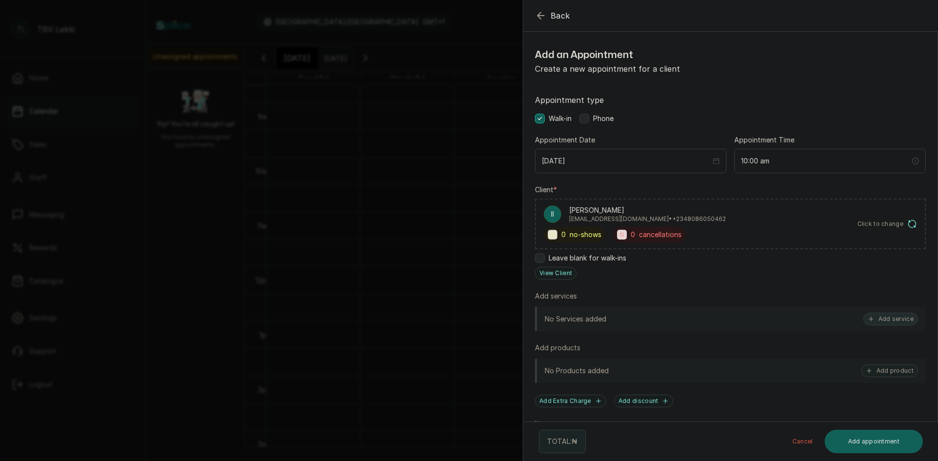
click at [903, 318] on button "Add service" at bounding box center [890, 319] width 55 height 13
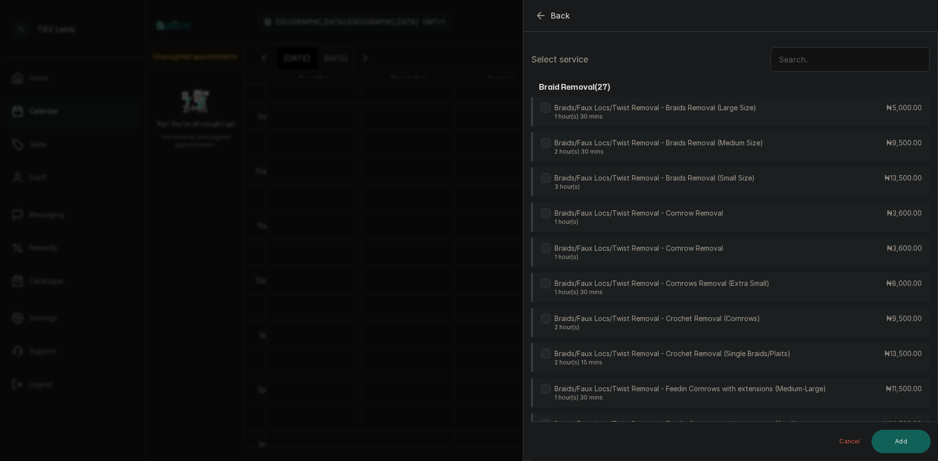
click at [839, 62] on input "text" at bounding box center [849, 59] width 159 height 24
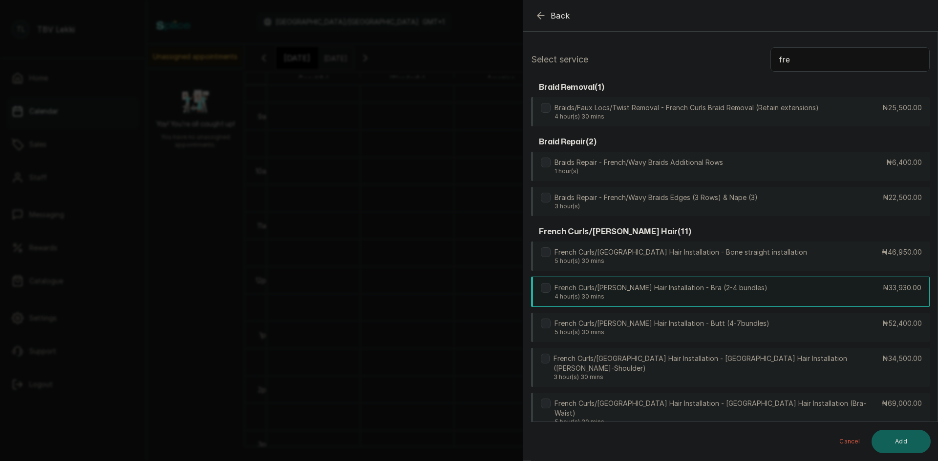
type input "fre"
click at [665, 298] on p "4 hour(s) 30 mins" at bounding box center [660, 297] width 213 height 8
click at [917, 456] on div "Cancel Add" at bounding box center [738, 441] width 415 height 39
click at [915, 449] on button "Add" at bounding box center [900, 441] width 59 height 23
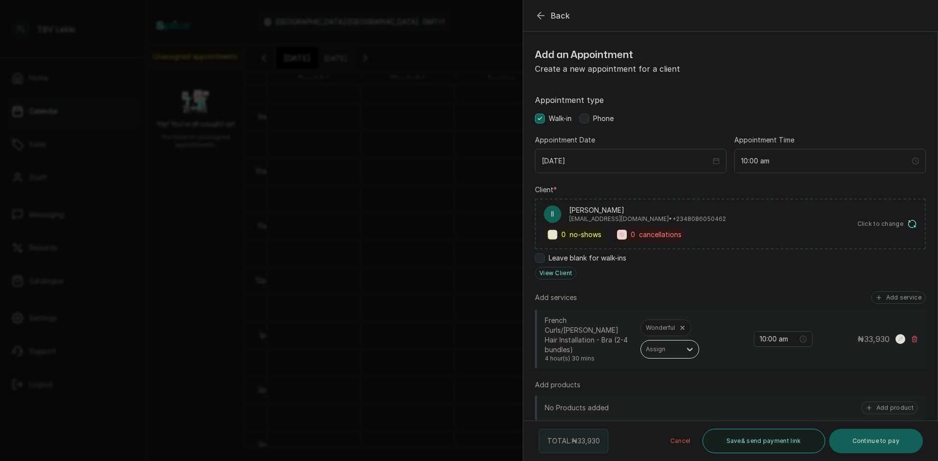
click at [605, 118] on span "Phone" at bounding box center [603, 119] width 21 height 10
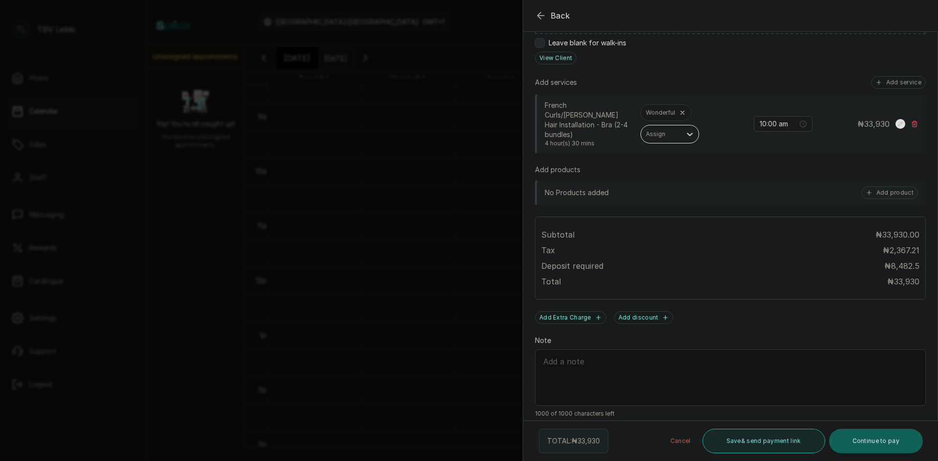
click at [776, 444] on button "Save & send payment link" at bounding box center [763, 441] width 123 height 24
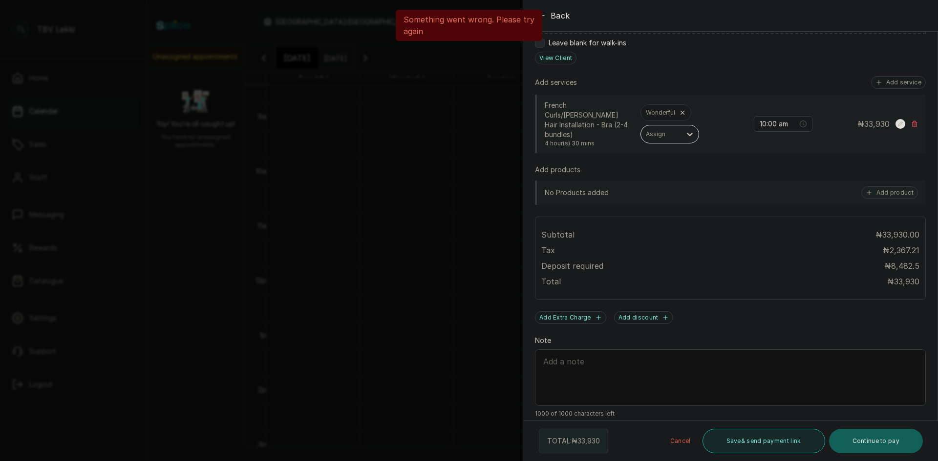
click at [764, 443] on button "Save & send payment link" at bounding box center [763, 441] width 123 height 24
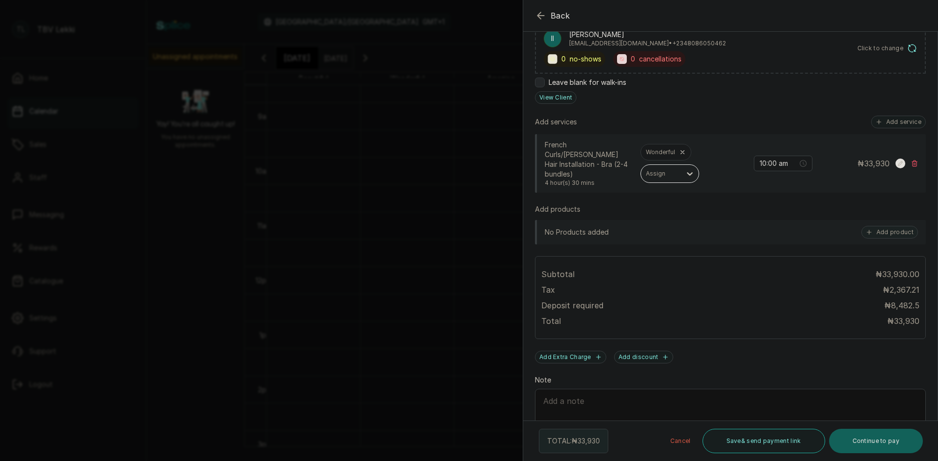
scroll to position [215, 0]
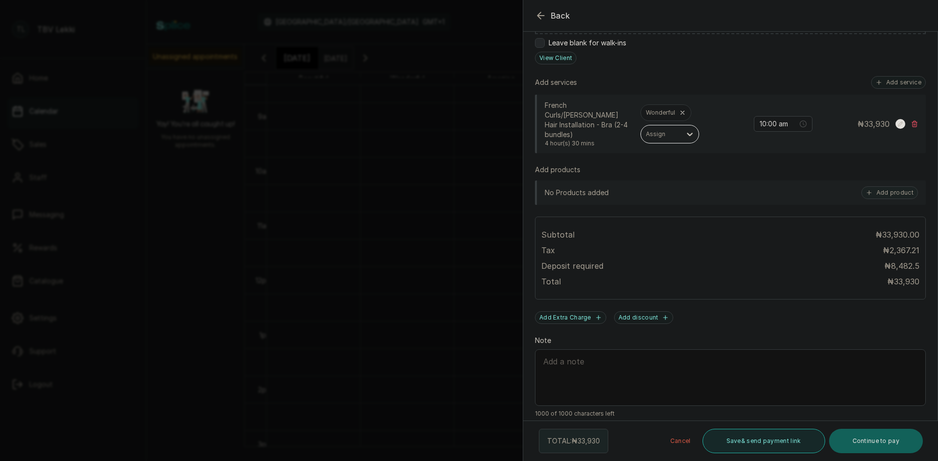
click at [764, 444] on button "Save & send payment link" at bounding box center [763, 441] width 123 height 24
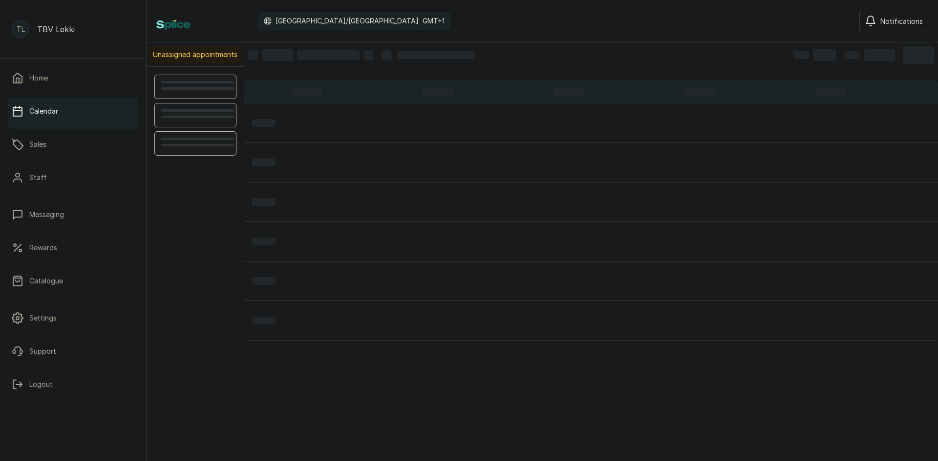
scroll to position [329, 0]
